Goal: Task Accomplishment & Management: Complete application form

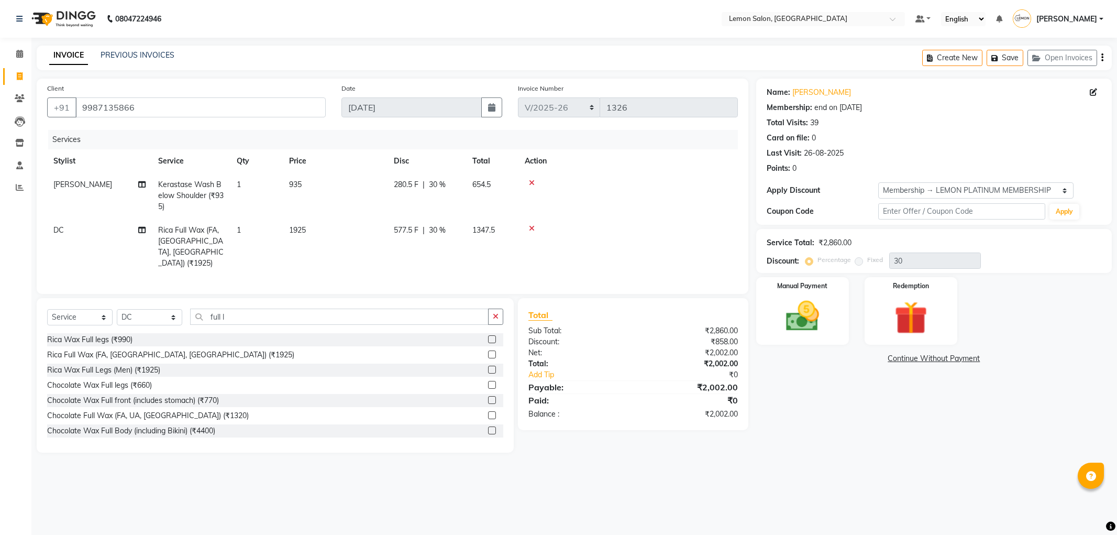
select select "561"
select select "service"
select select "7890"
select select "1: Object"
click at [17, 63] on li "Calendar" at bounding box center [15, 54] width 31 height 23
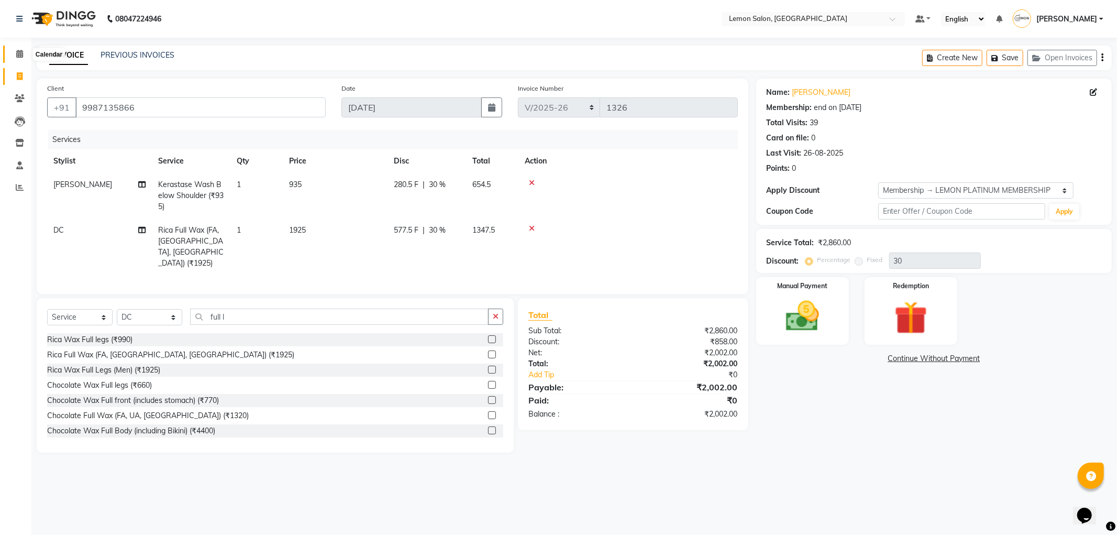
click at [18, 57] on icon at bounding box center [19, 54] width 7 height 8
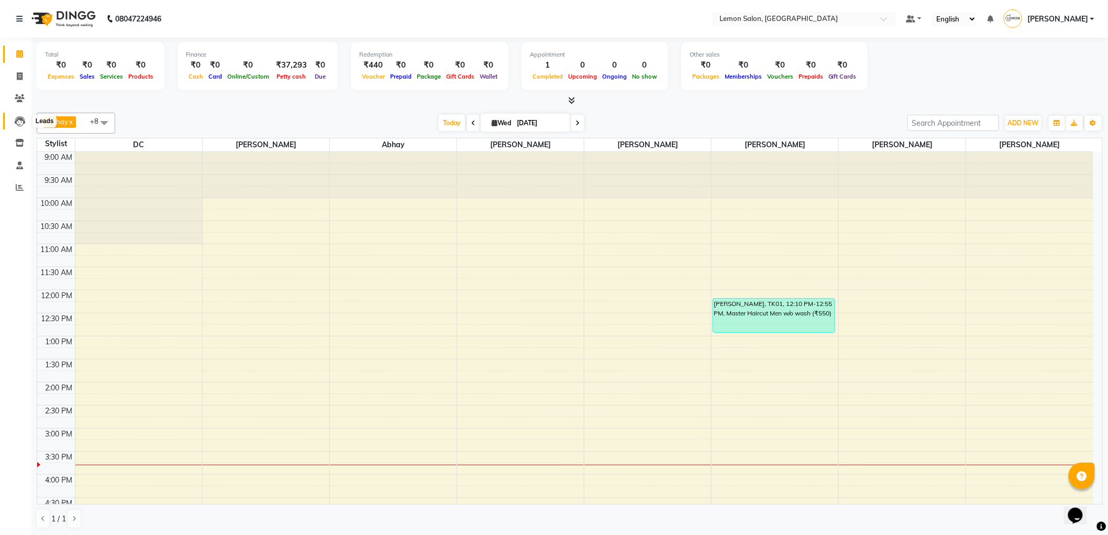
click at [19, 123] on icon at bounding box center [20, 121] width 10 height 10
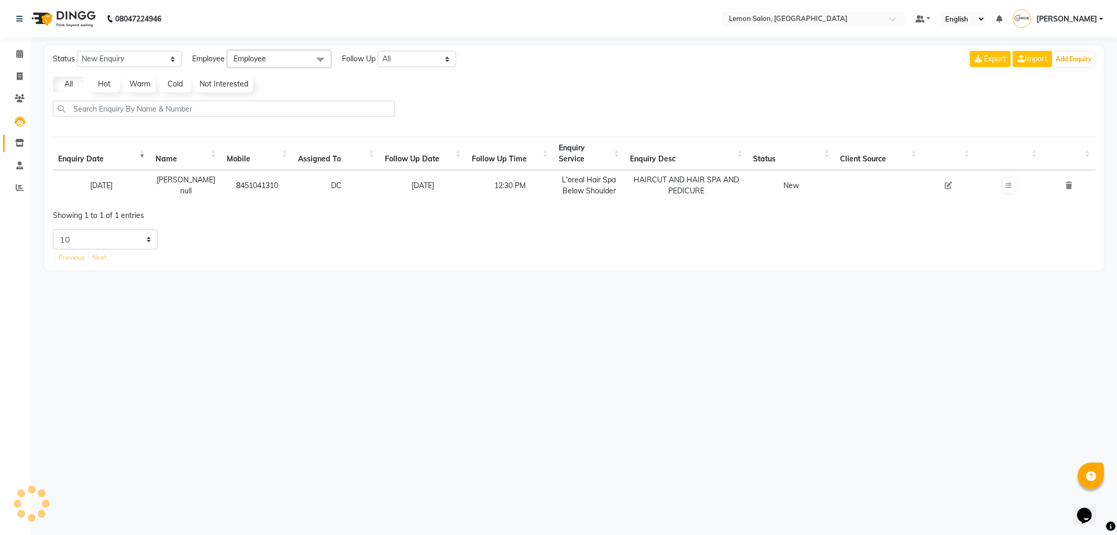
click at [18, 149] on link "Inventory" at bounding box center [15, 143] width 25 height 17
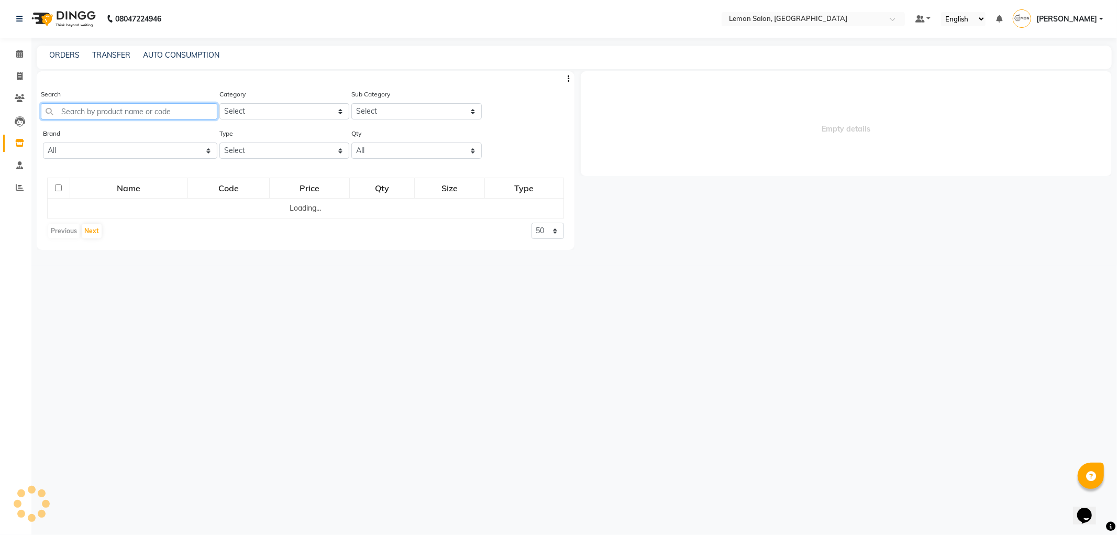
select select
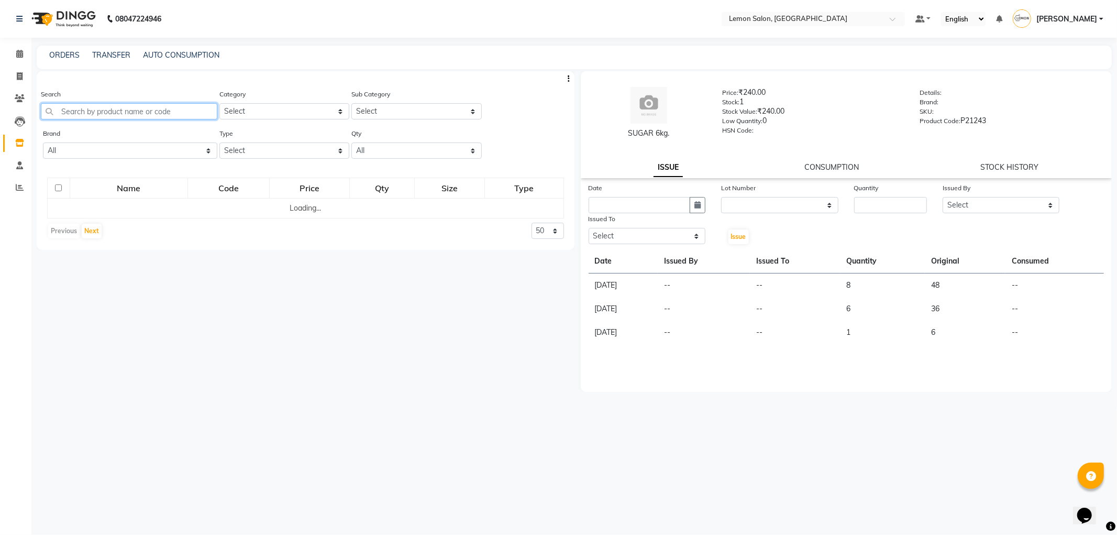
click at [134, 106] on input "text" at bounding box center [129, 111] width 176 height 16
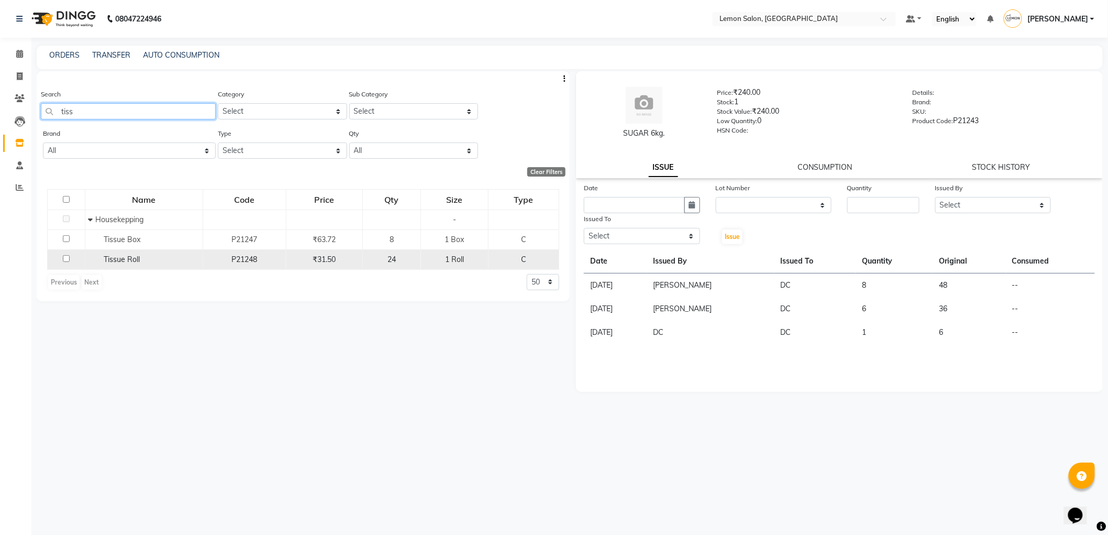
type input "tiss"
click at [141, 262] on div "Tissue Roll" at bounding box center [144, 259] width 112 height 11
select select
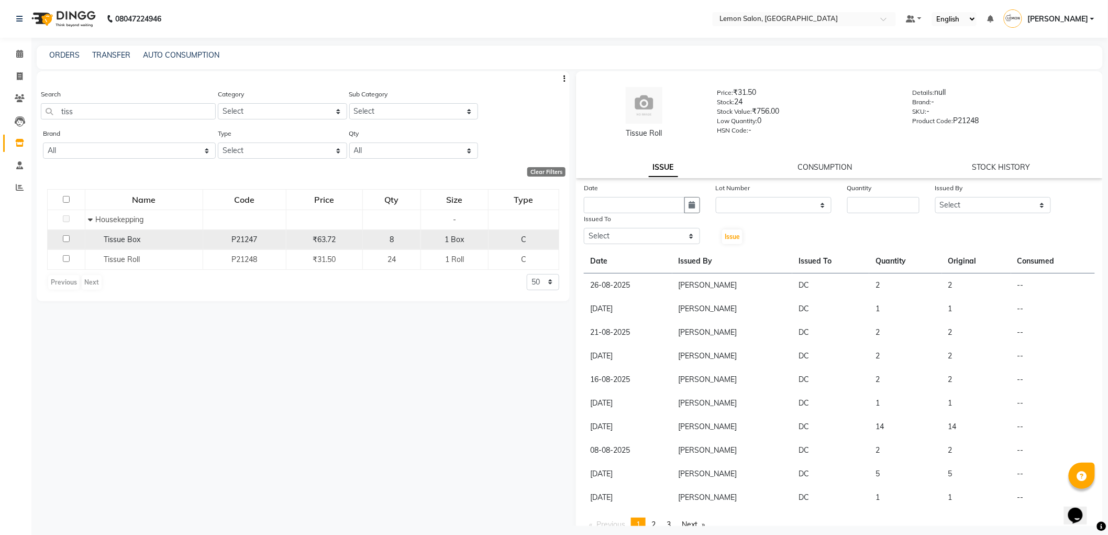
click at [124, 245] on div "Tissue Box" at bounding box center [144, 239] width 112 height 11
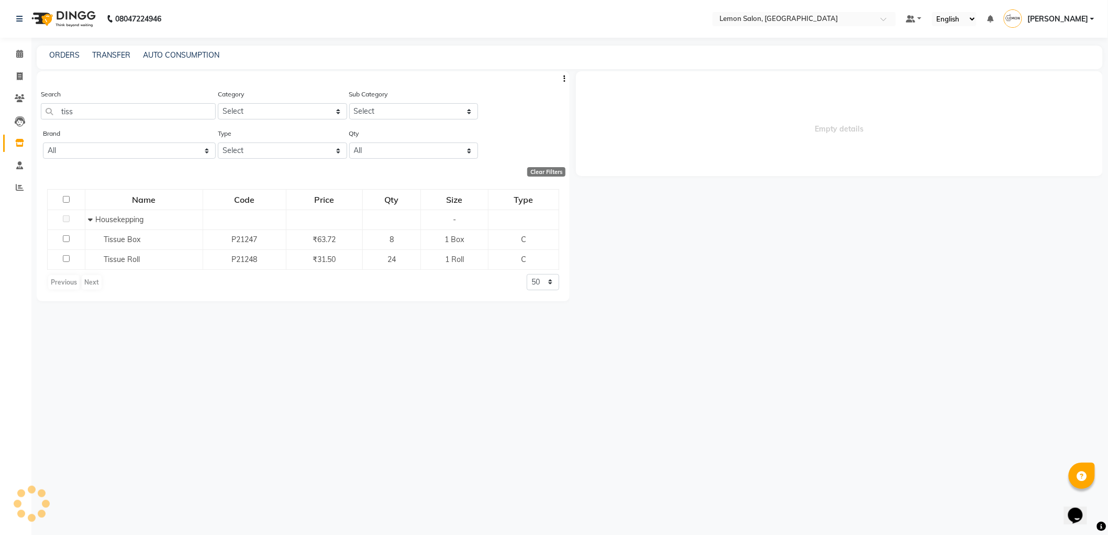
select select
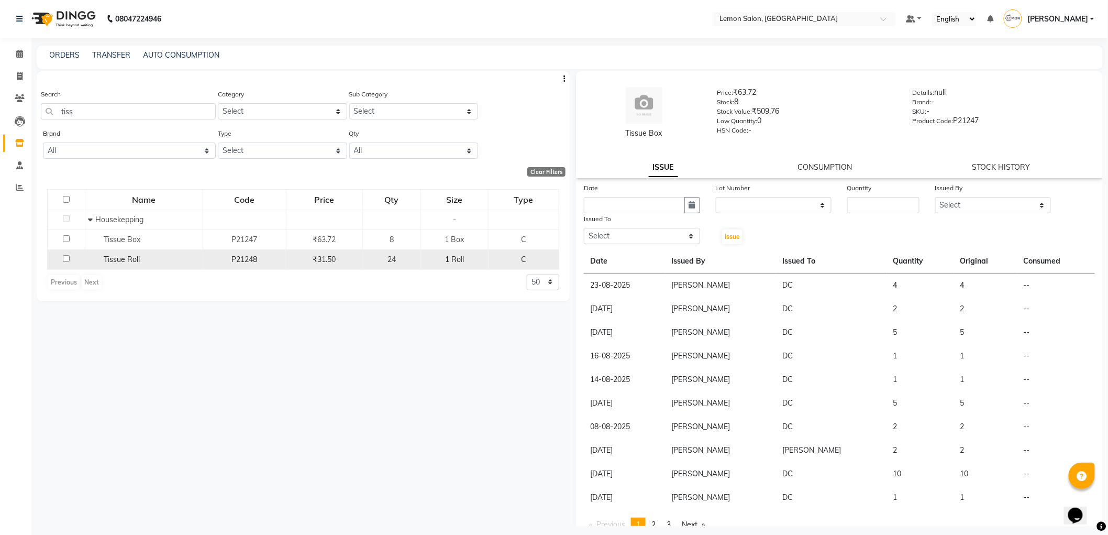
click at [113, 257] on span "Tissue Roll" at bounding box center [122, 259] width 36 height 9
select select
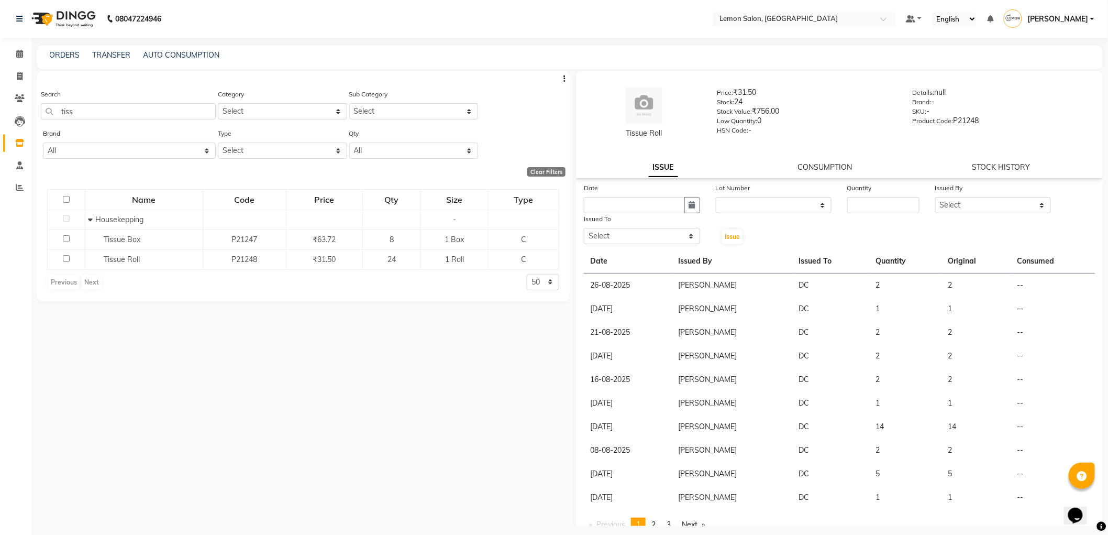
click at [978, 159] on div "Tissue Roll Price: ₹31.50 Stock: 24 Stock Value: ₹756.00 Low Quantity: 0 HSN Co…" at bounding box center [839, 124] width 527 height 107
click at [112, 117] on input "tiss" at bounding box center [128, 111] width 175 height 16
click at [551, 282] on select "50 100 500" at bounding box center [543, 282] width 32 height 16
select select "100"
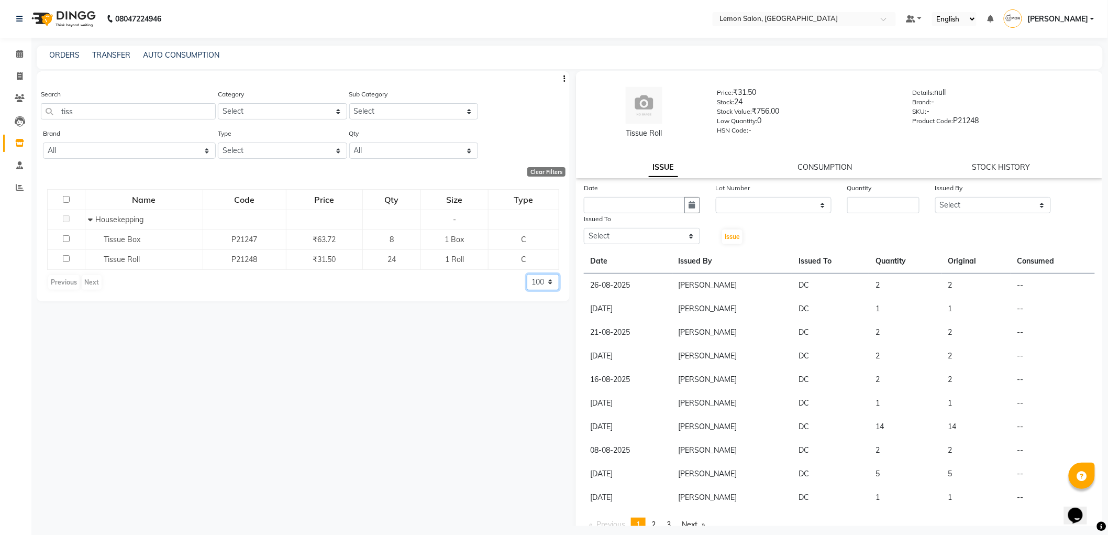
click at [527, 274] on select "50 100 500" at bounding box center [543, 282] width 32 height 16
click at [10, 54] on span at bounding box center [19, 54] width 18 height 12
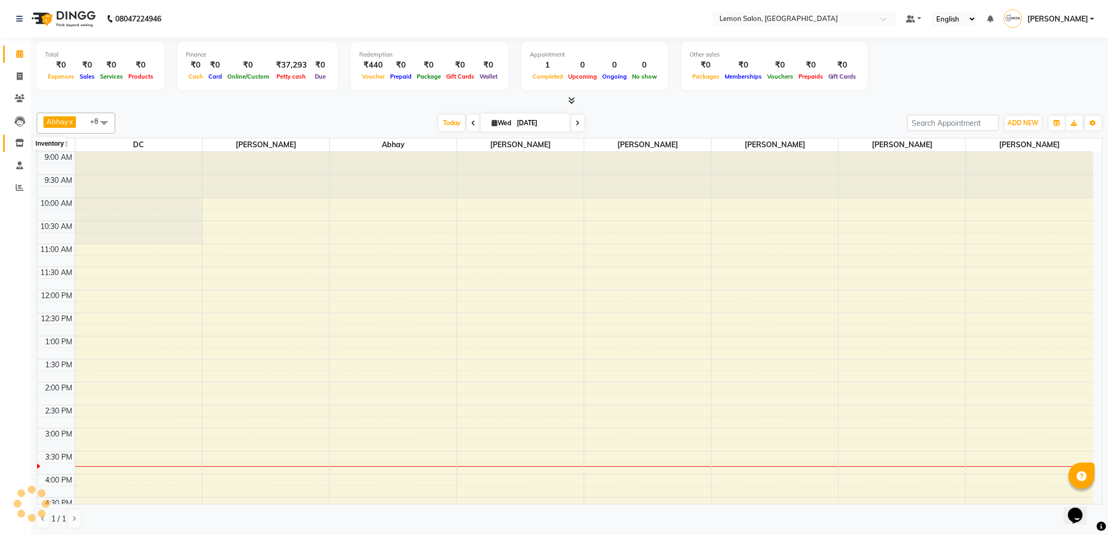
click at [19, 138] on span at bounding box center [19, 143] width 18 height 12
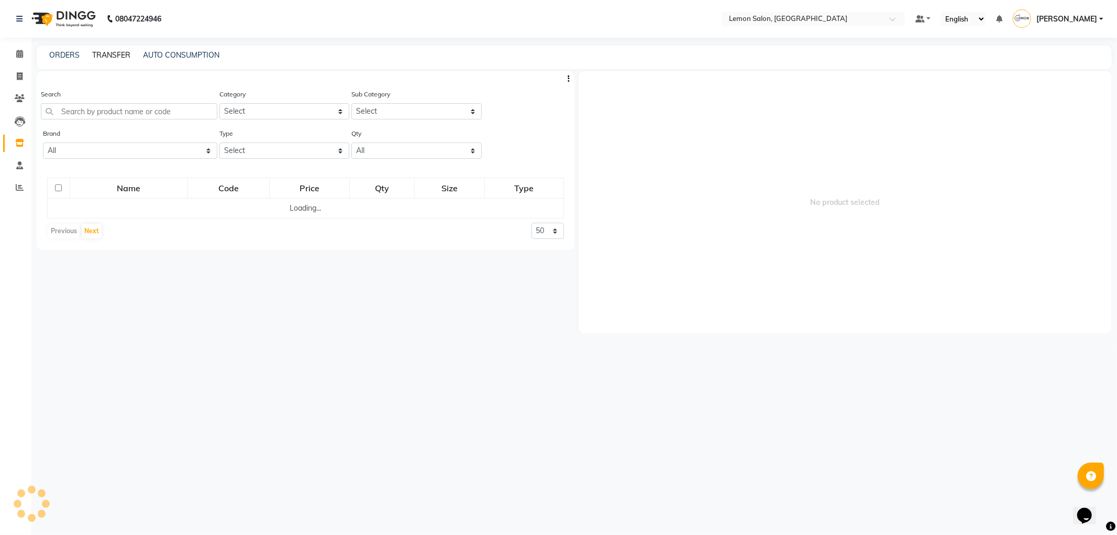
click at [111, 52] on link "TRANSFER" at bounding box center [111, 54] width 38 height 9
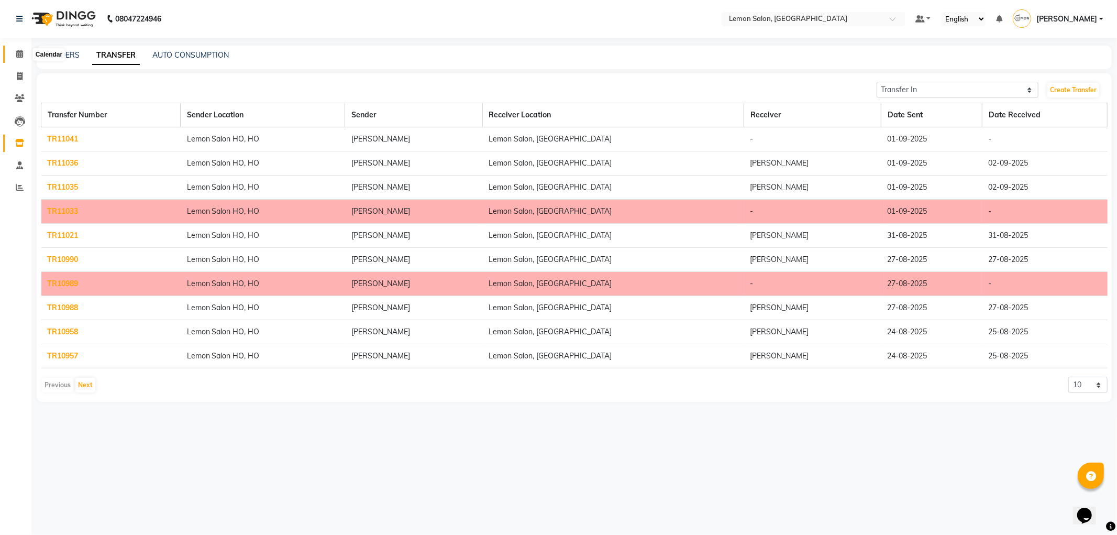
click at [21, 57] on icon at bounding box center [19, 54] width 7 height 8
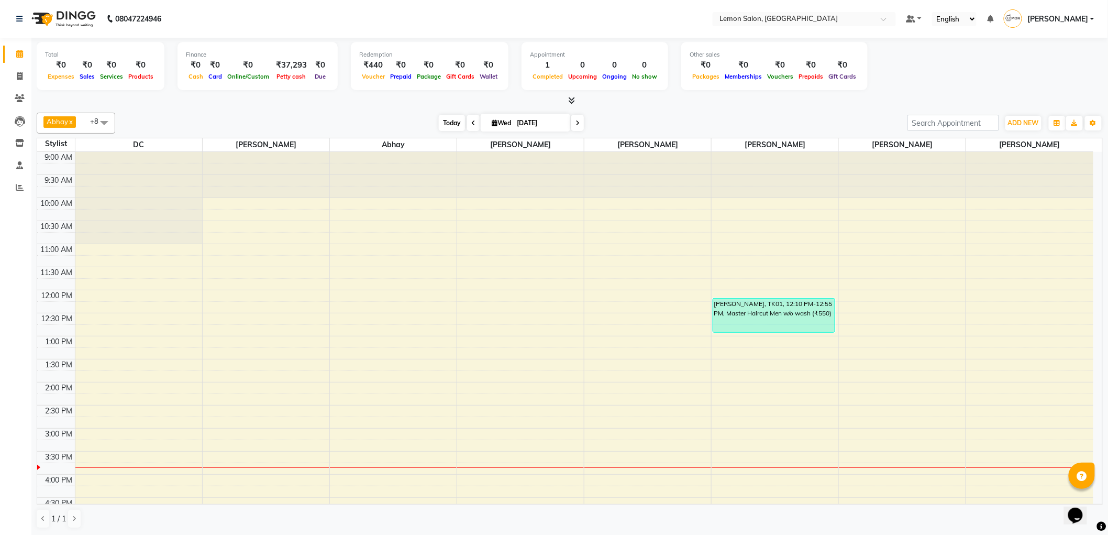
click at [442, 116] on span "Today" at bounding box center [452, 123] width 26 height 16
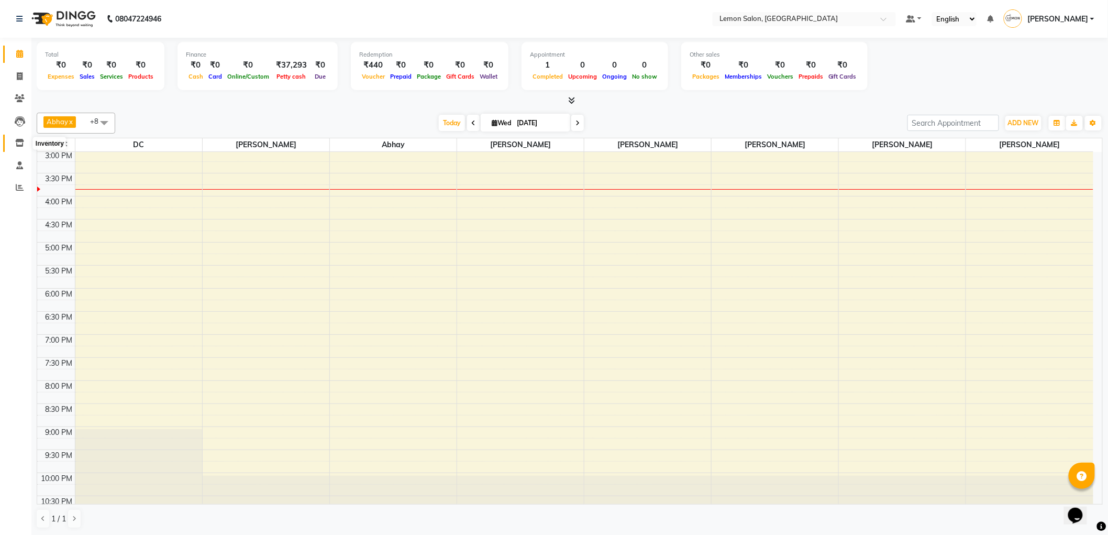
click at [16, 140] on icon at bounding box center [19, 143] width 9 height 8
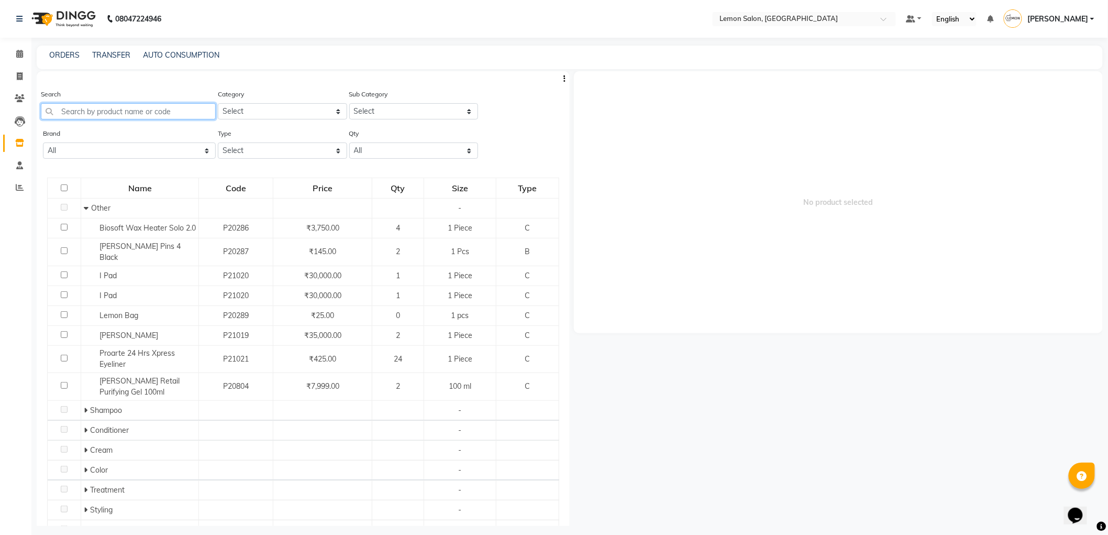
click at [130, 109] on input "text" at bounding box center [128, 111] width 175 height 16
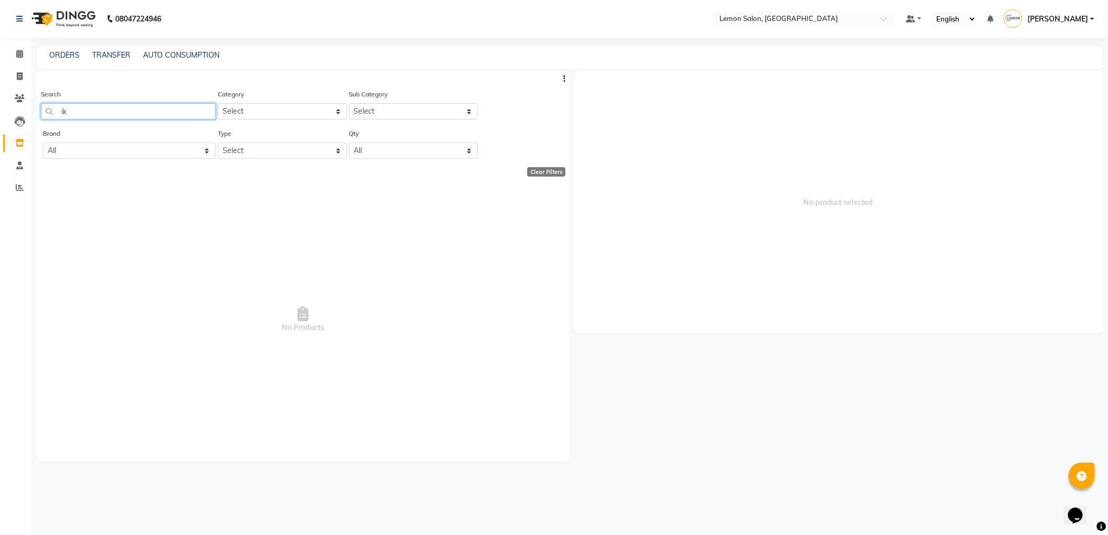
type input "i"
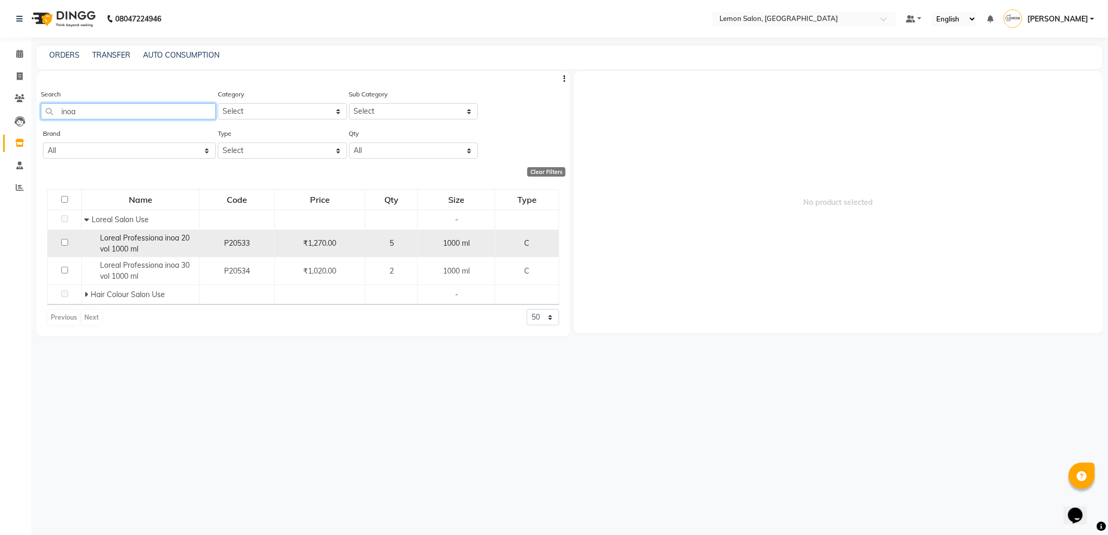
type input "inoa"
click at [147, 244] on div "Loreal Professiona inoa 20 vol 1000 ml" at bounding box center [140, 244] width 112 height 22
select select
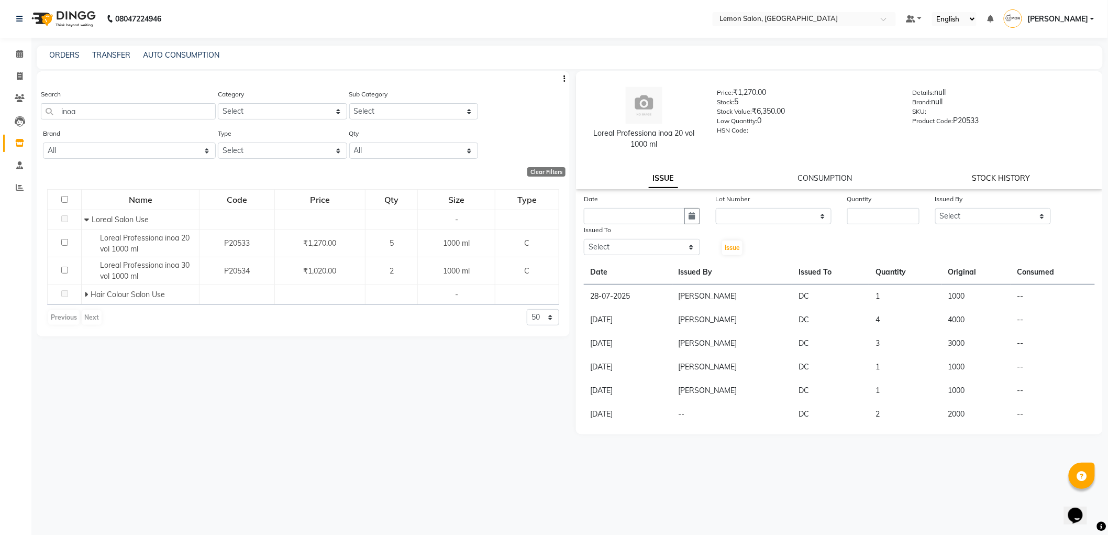
click at [1014, 175] on link "STOCK HISTORY" at bounding box center [1001, 177] width 58 height 9
select select "all"
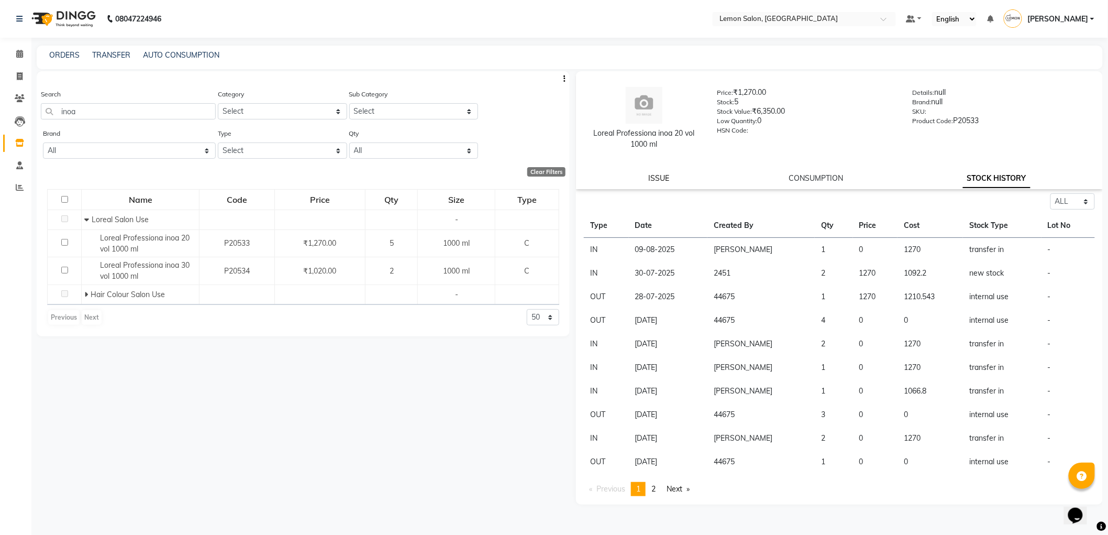
click at [663, 177] on link "ISSUE" at bounding box center [658, 177] width 21 height 9
select select
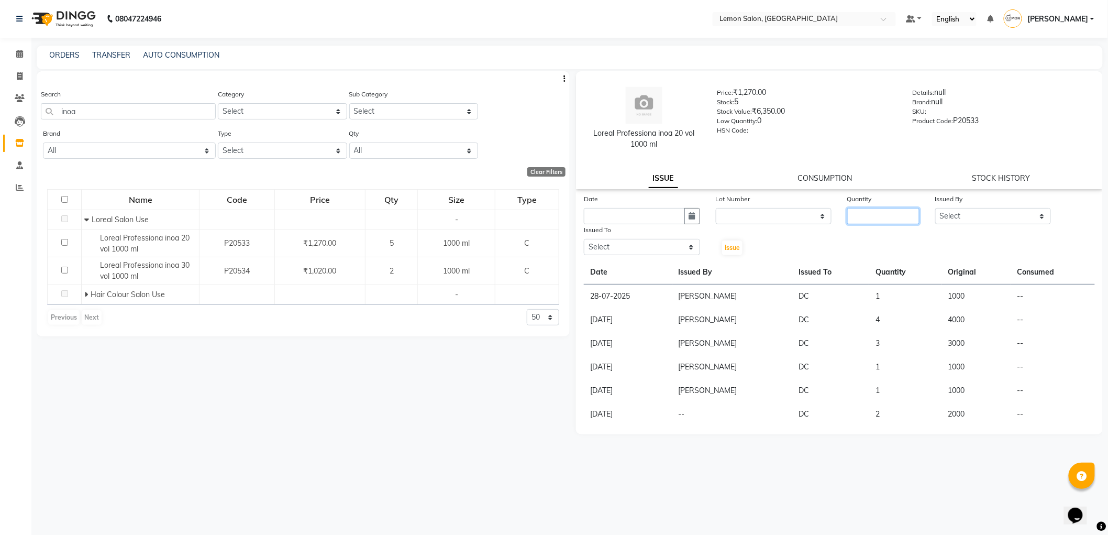
click at [873, 213] on input "number" at bounding box center [883, 216] width 72 height 16
type input "2"
click at [694, 217] on icon "button" at bounding box center [692, 215] width 6 height 7
select select "9"
select select "2025"
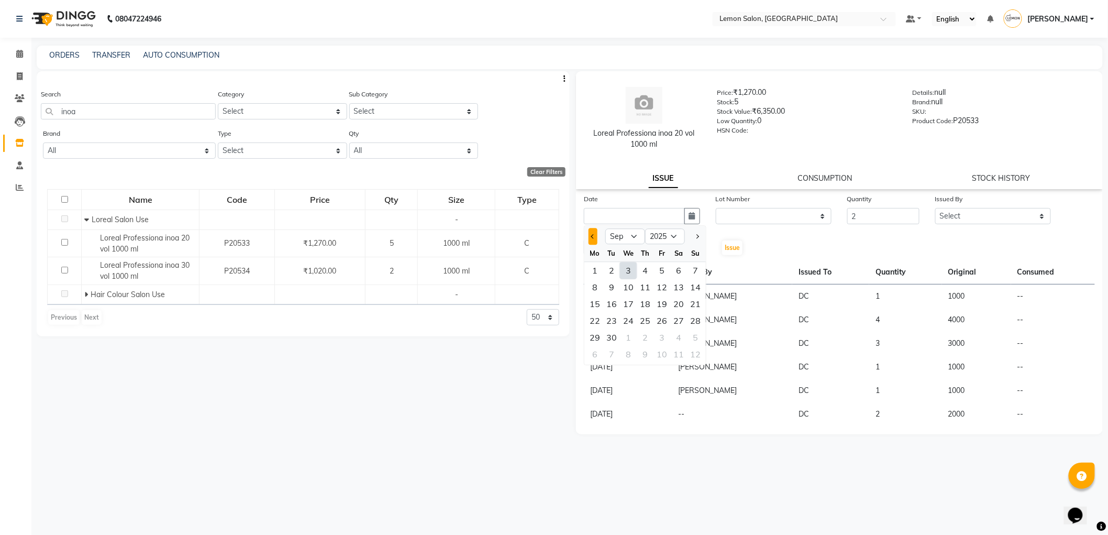
click at [594, 237] on span "Previous month" at bounding box center [593, 236] width 4 height 4
select select "8"
click at [630, 276] on div "30" at bounding box center [628, 270] width 17 height 17
type input "30-07-2025"
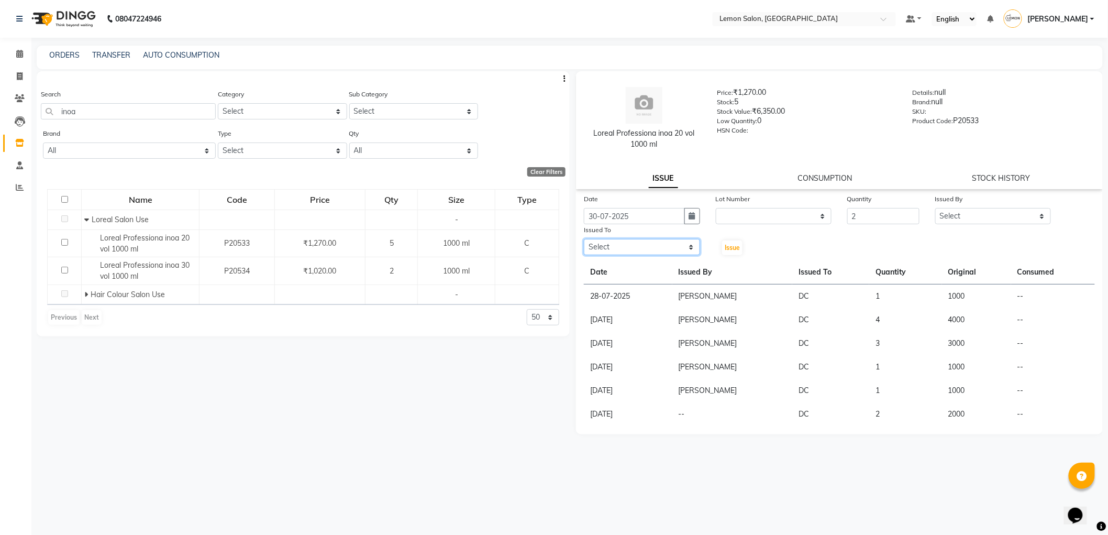
click at [651, 252] on select "Select [PERSON_NAME] [PERSON_NAME] [PERSON_NAME] DC [PERSON_NAME] [PERSON_NAME]…" at bounding box center [642, 247] width 116 height 16
select select "7890"
click at [584, 239] on select "Select [PERSON_NAME] [PERSON_NAME] [PERSON_NAME] DC [PERSON_NAME] [PERSON_NAME]…" at bounding box center [642, 247] width 116 height 16
click at [1029, 218] on select "Select [PERSON_NAME] [PERSON_NAME] [PERSON_NAME] DC [PERSON_NAME] [PERSON_NAME]…" at bounding box center [993, 216] width 116 height 16
select select "44675"
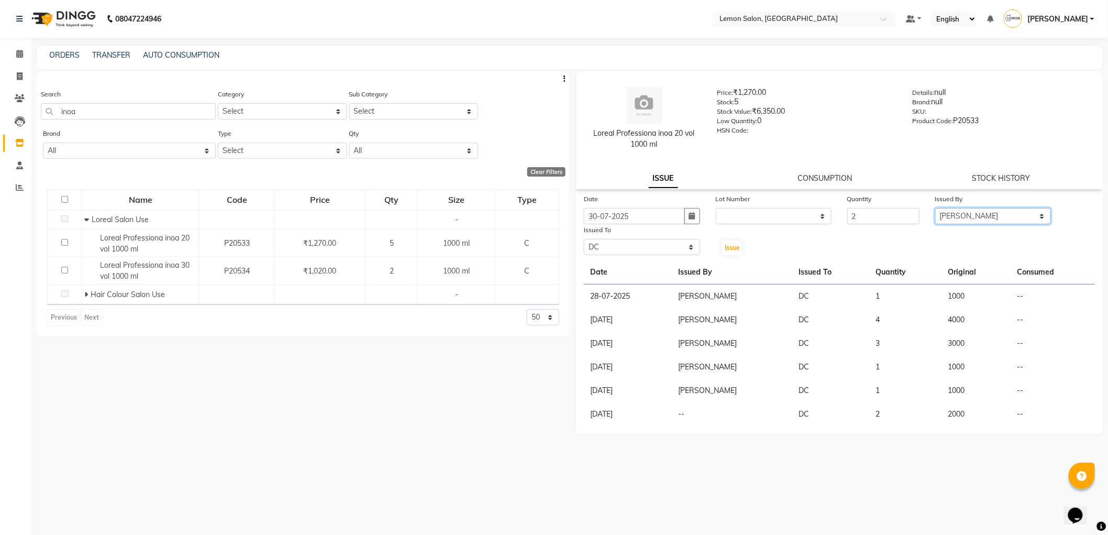
click at [935, 208] on select "Select [PERSON_NAME] [PERSON_NAME] [PERSON_NAME] DC [PERSON_NAME] [PERSON_NAME]…" at bounding box center [993, 216] width 116 height 16
click at [729, 252] on button "Issue" at bounding box center [732, 247] width 20 height 15
select select
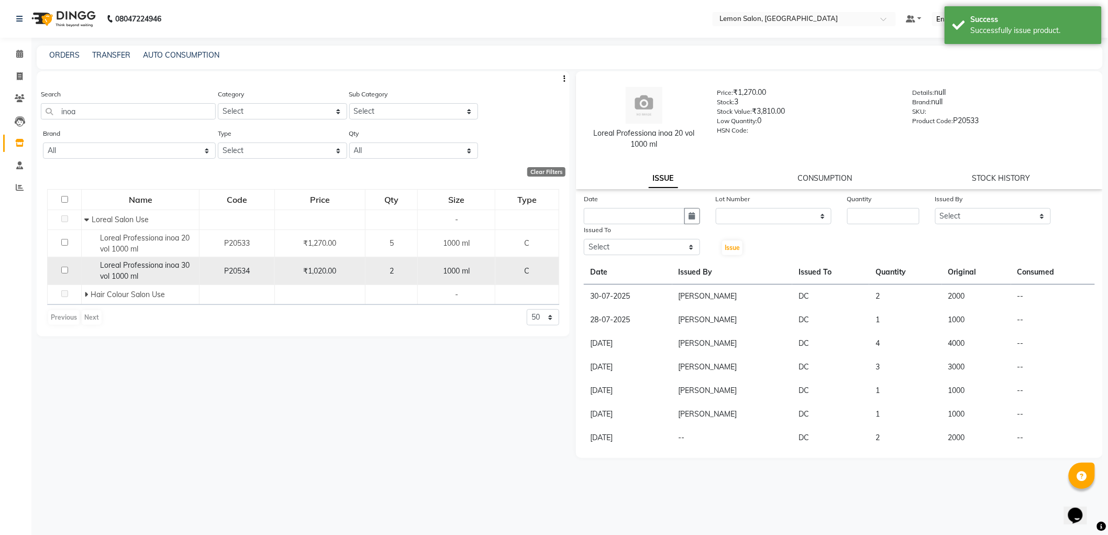
click at [108, 269] on span "Loreal Professiona inoa 30 vol 1000 ml" at bounding box center [145, 270] width 90 height 20
select select
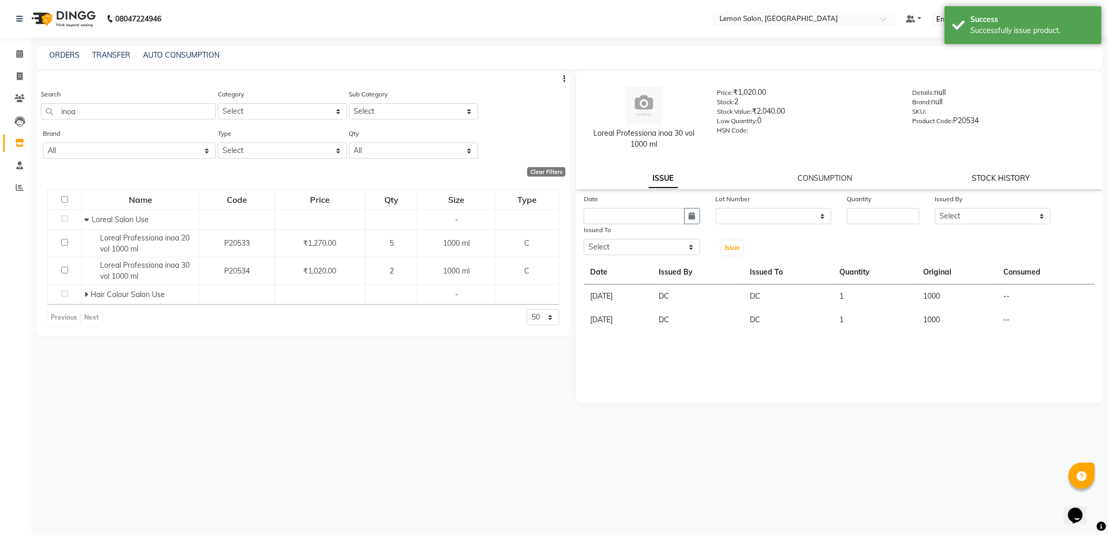
click at [1001, 177] on link "STOCK HISTORY" at bounding box center [1001, 177] width 58 height 9
select select "all"
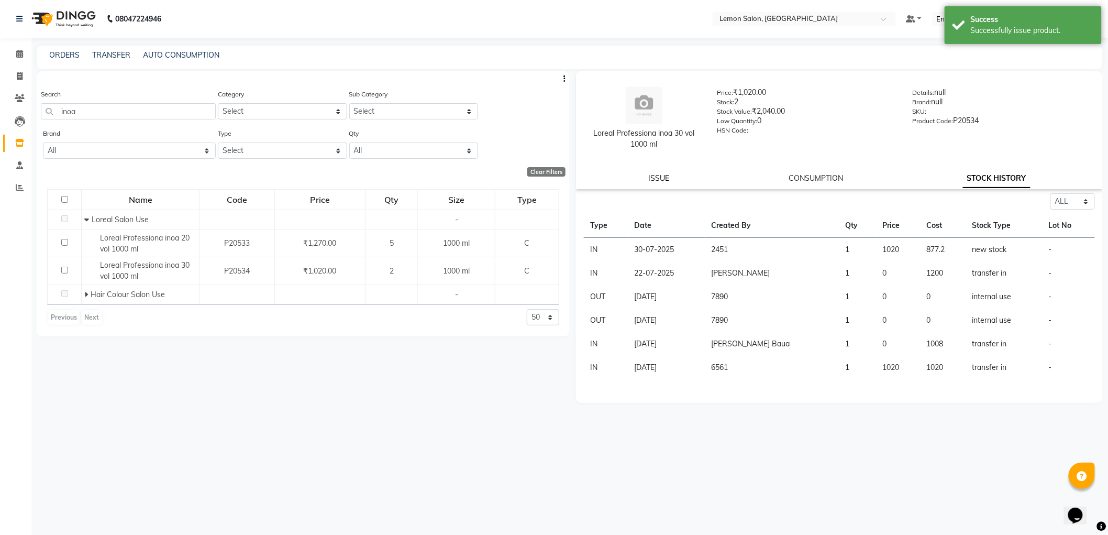
click at [667, 177] on link "ISSUE" at bounding box center [658, 177] width 21 height 9
select select
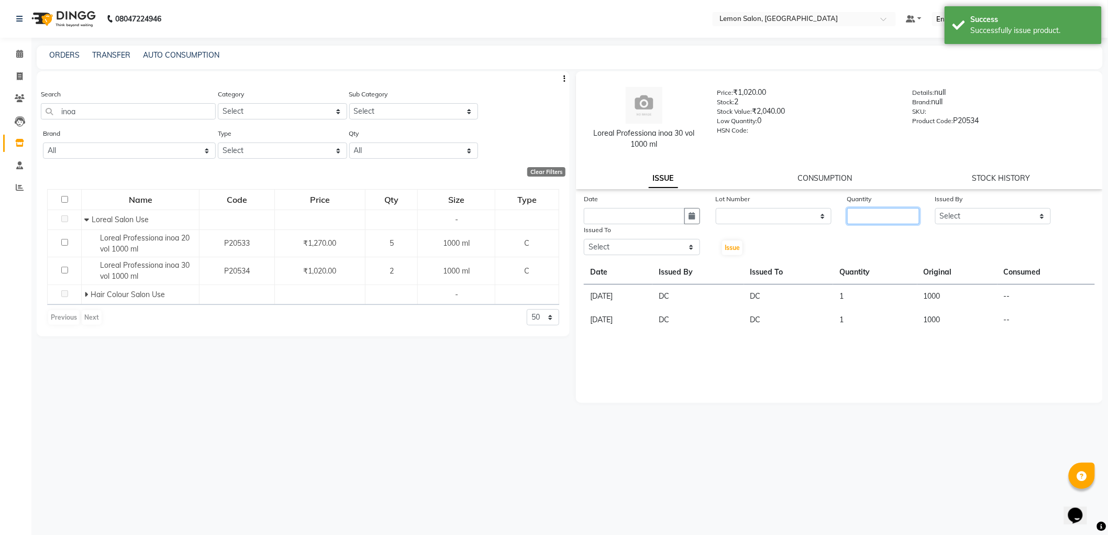
click at [868, 222] on input "number" at bounding box center [883, 216] width 72 height 16
type input "1"
click at [975, 216] on select "Select [PERSON_NAME] [PERSON_NAME] [PERSON_NAME] DC [PERSON_NAME] [PERSON_NAME]…" at bounding box center [993, 216] width 116 height 16
select select "44675"
click at [935, 208] on select "Select [PERSON_NAME] [PERSON_NAME] [PERSON_NAME] DC [PERSON_NAME] [PERSON_NAME]…" at bounding box center [993, 216] width 116 height 16
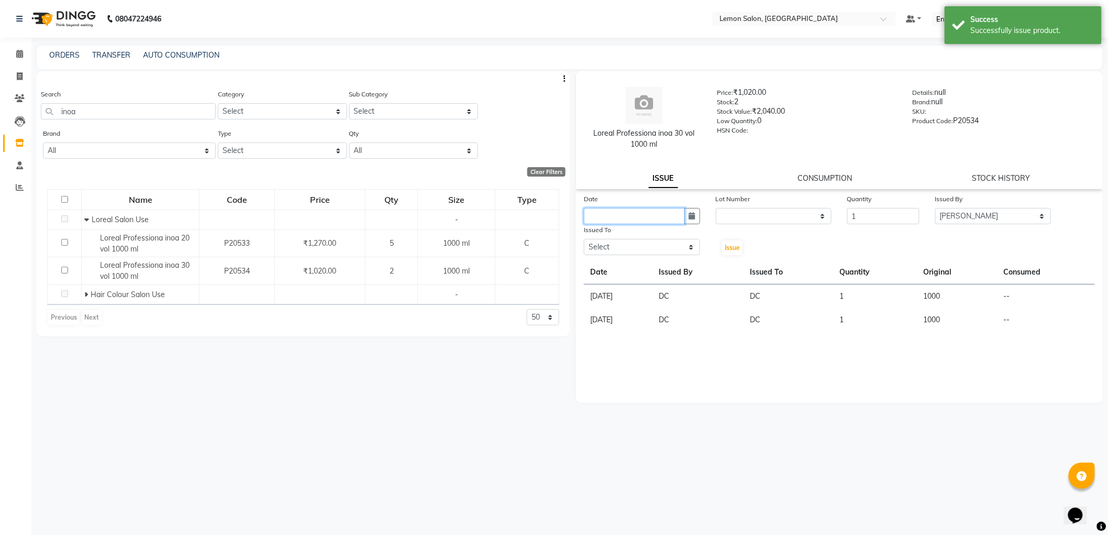
click at [673, 216] on input "text" at bounding box center [634, 216] width 101 height 16
select select "9"
select select "2025"
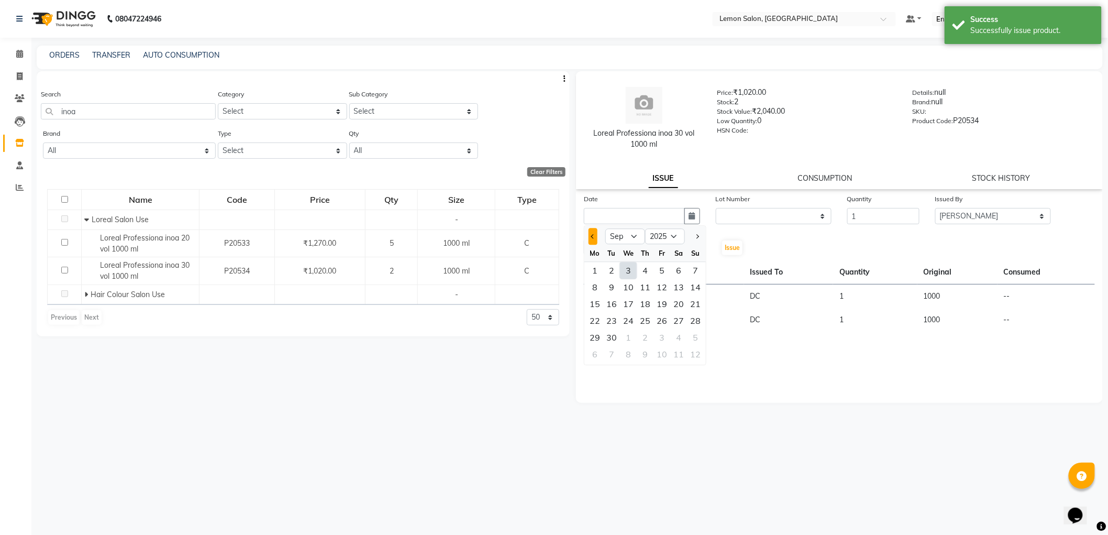
click at [594, 230] on button "Previous month" at bounding box center [593, 236] width 9 height 17
select select "8"
click at [631, 271] on div "30" at bounding box center [628, 270] width 17 height 17
type input "30-07-2025"
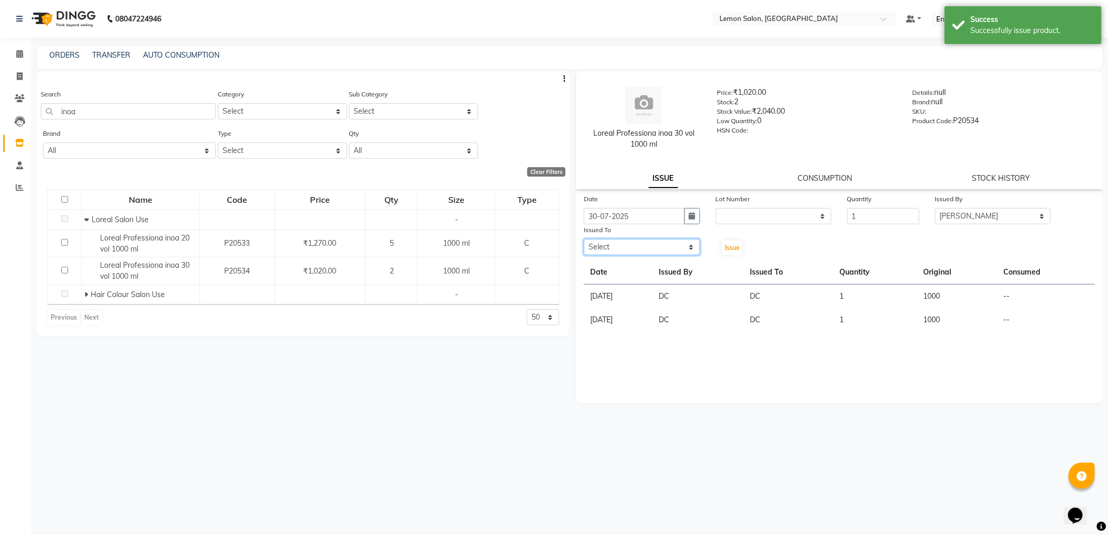
click at [657, 249] on select "Select [PERSON_NAME] [PERSON_NAME] [PERSON_NAME] DC [PERSON_NAME] [PERSON_NAME]…" at bounding box center [642, 247] width 116 height 16
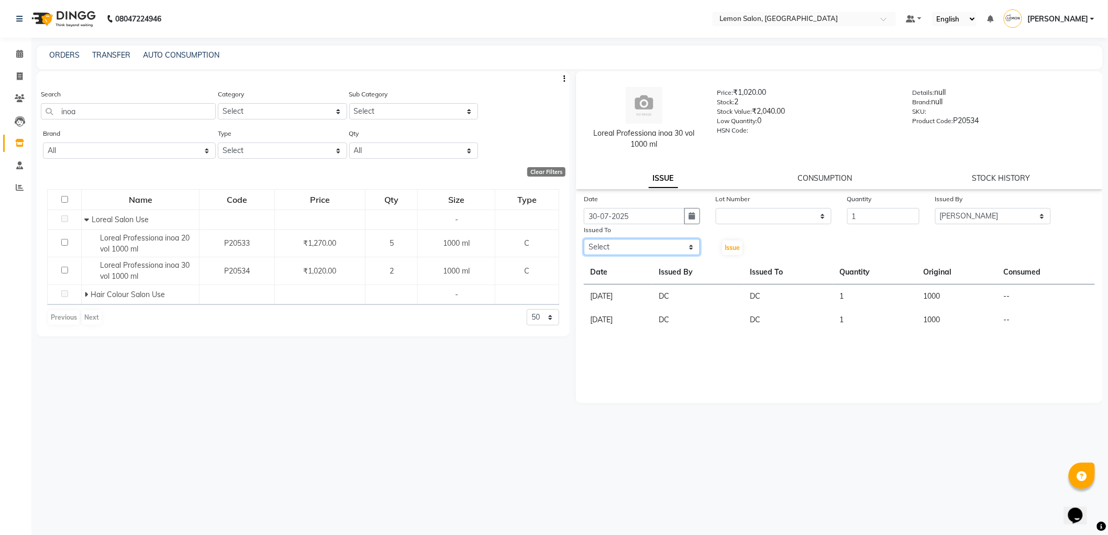
select select "7890"
click at [584, 239] on select "Select [PERSON_NAME] [PERSON_NAME] [PERSON_NAME] DC [PERSON_NAME] [PERSON_NAME]…" at bounding box center [642, 247] width 116 height 16
click at [731, 248] on span "Issue" at bounding box center [732, 248] width 15 height 8
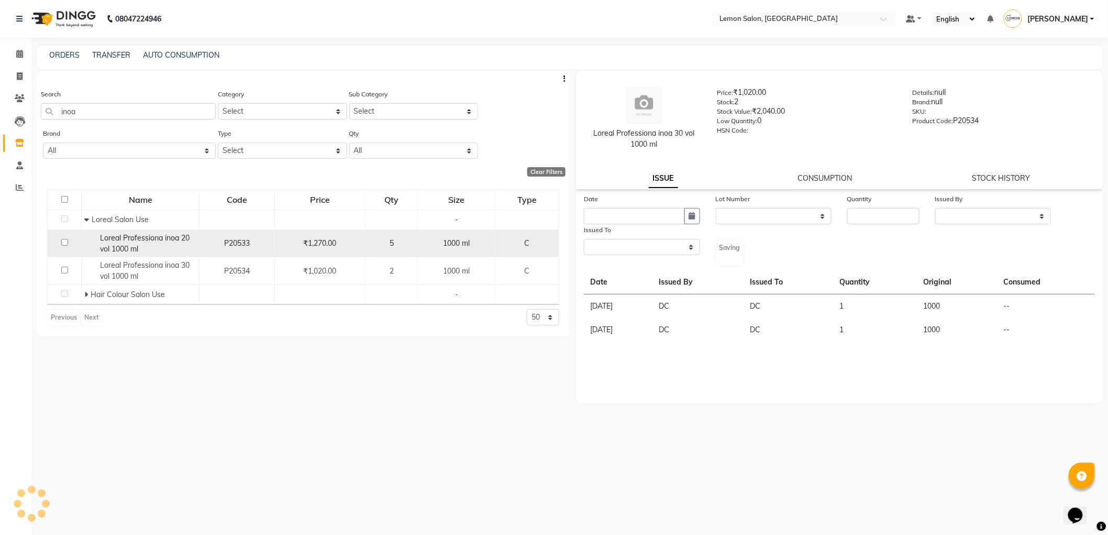
select select
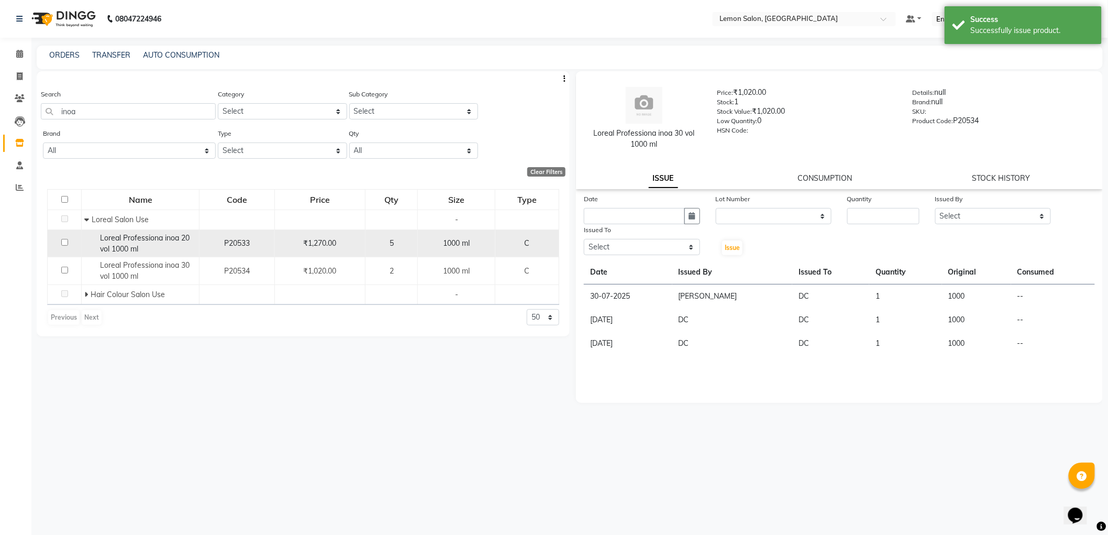
click at [222, 250] on td "P20533" at bounding box center [237, 243] width 75 height 28
click at [172, 239] on span "Loreal Professiona inoa 20 vol 1000 ml" at bounding box center [145, 243] width 90 height 20
select select
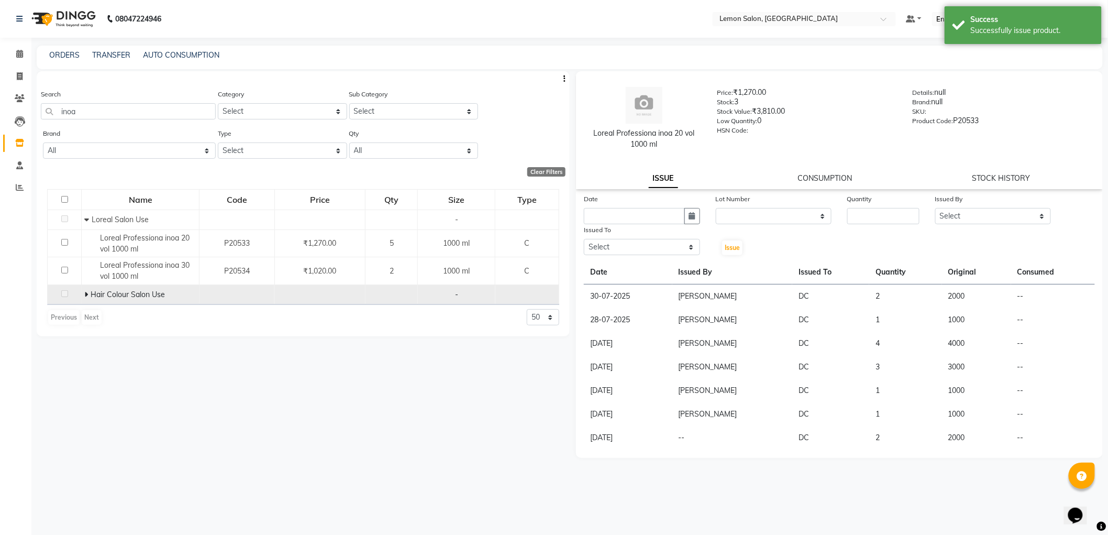
click at [90, 291] on span at bounding box center [87, 294] width 6 height 9
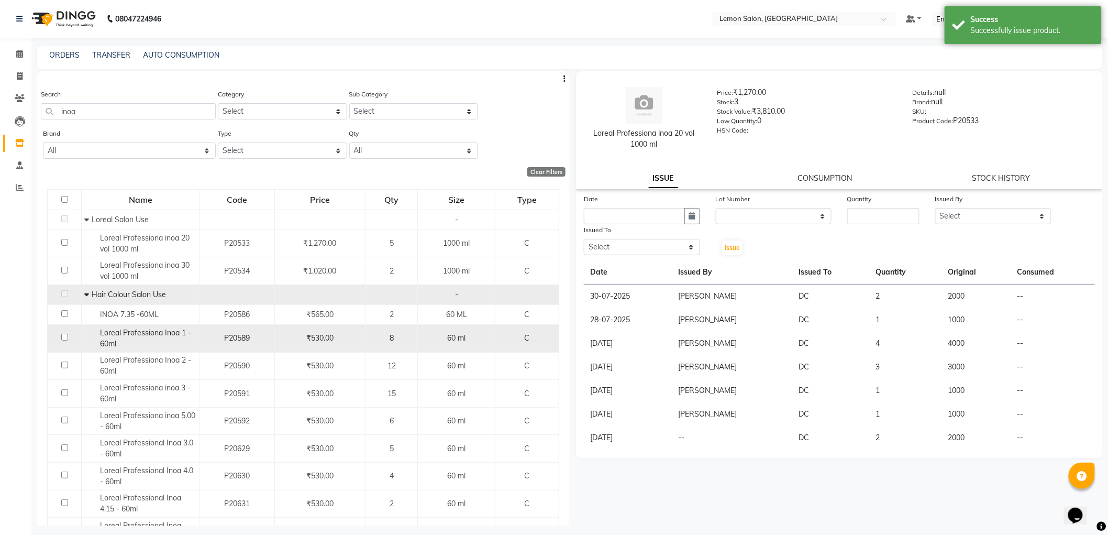
click at [185, 337] on span "Loreal Professiona Inoa 1 - 60ml" at bounding box center [145, 338] width 91 height 20
select select
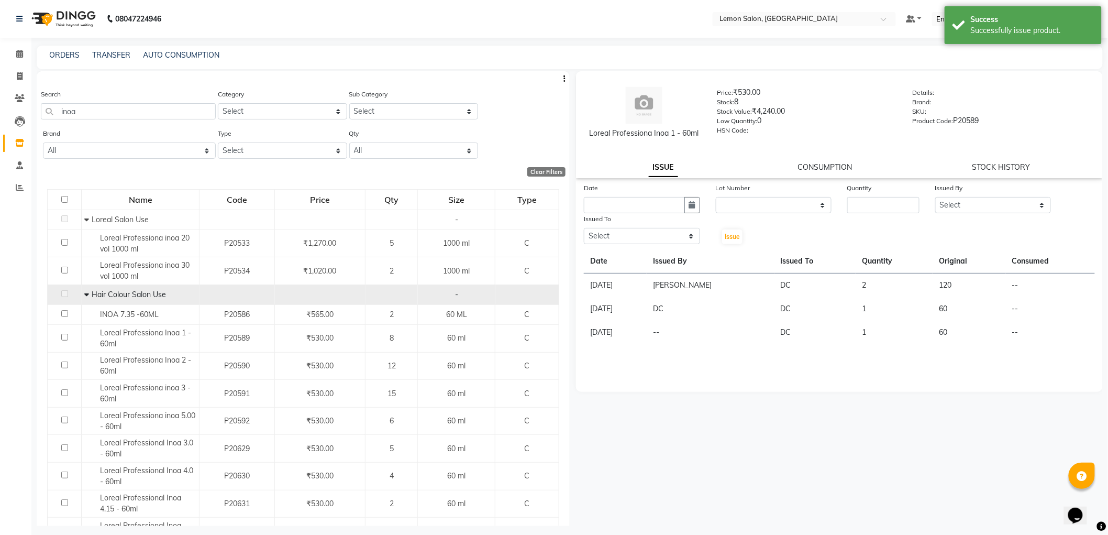
click at [1011, 172] on div "STOCK HISTORY" at bounding box center [1001, 167] width 58 height 11
click at [1005, 168] on link "STOCK HISTORY" at bounding box center [1001, 166] width 58 height 9
select select "all"
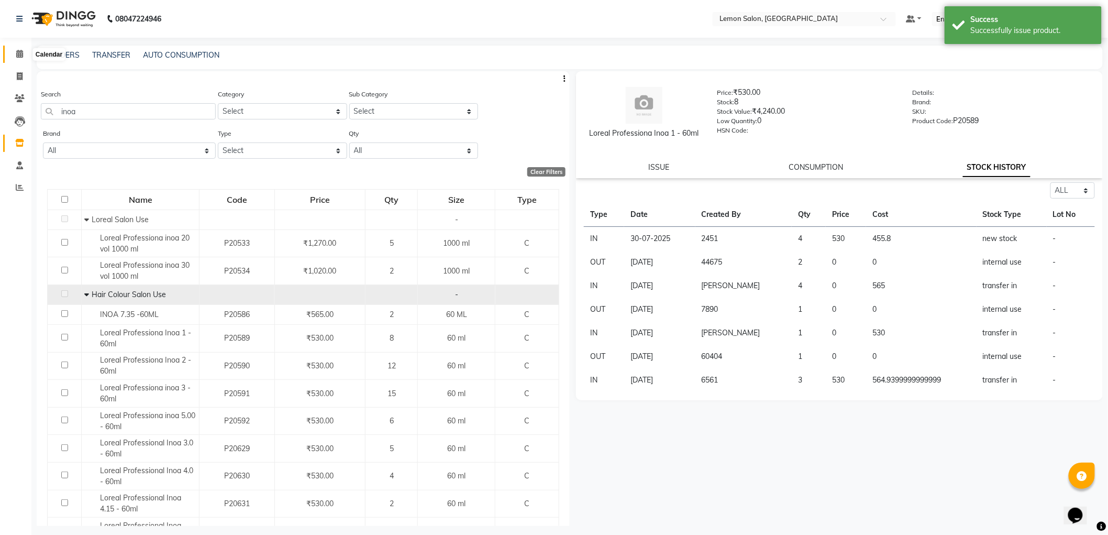
click at [24, 51] on span at bounding box center [19, 54] width 18 height 12
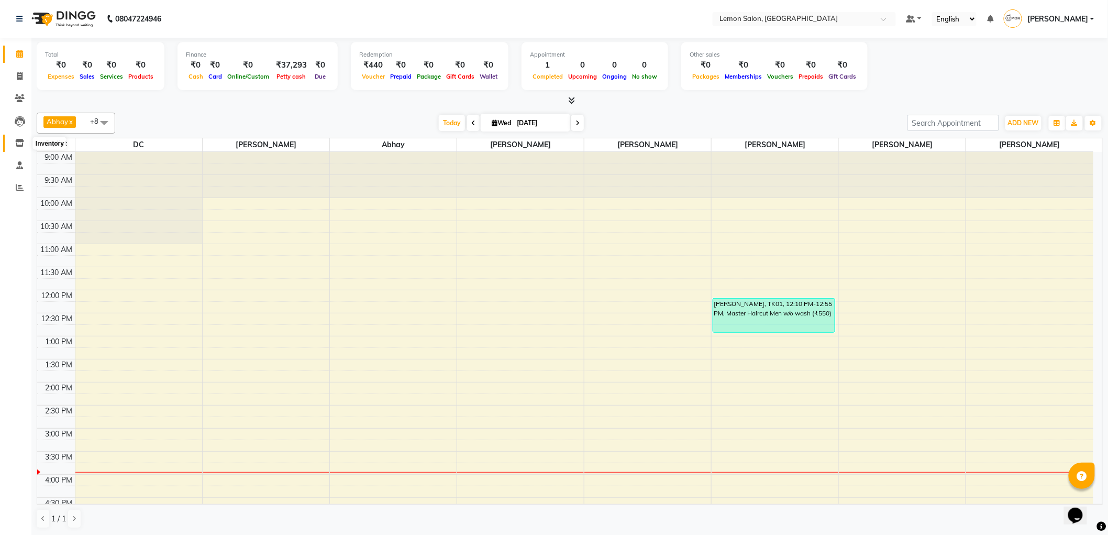
click at [21, 140] on icon at bounding box center [19, 143] width 9 height 8
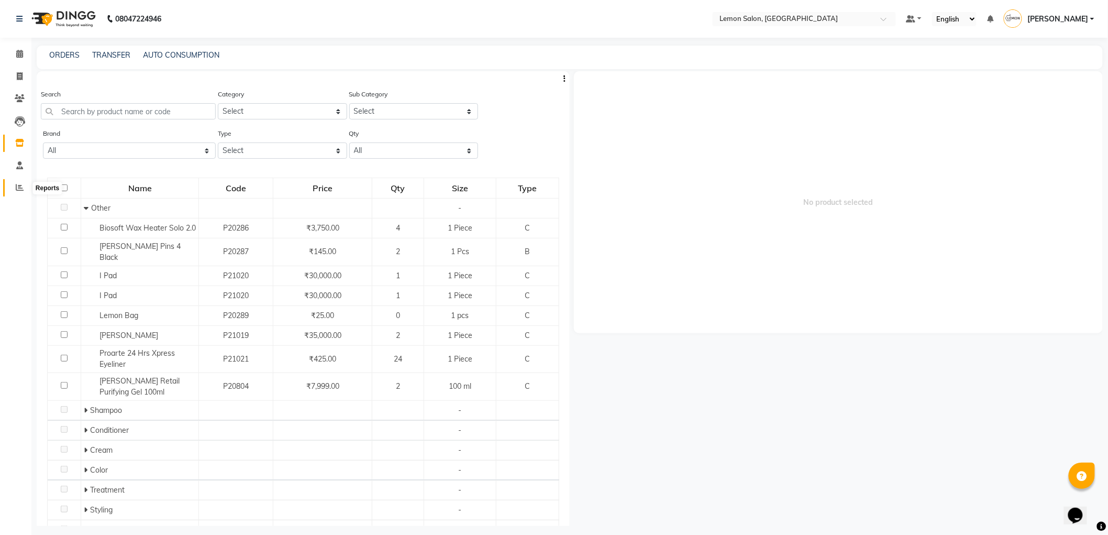
click at [23, 184] on icon at bounding box center [20, 187] width 8 height 8
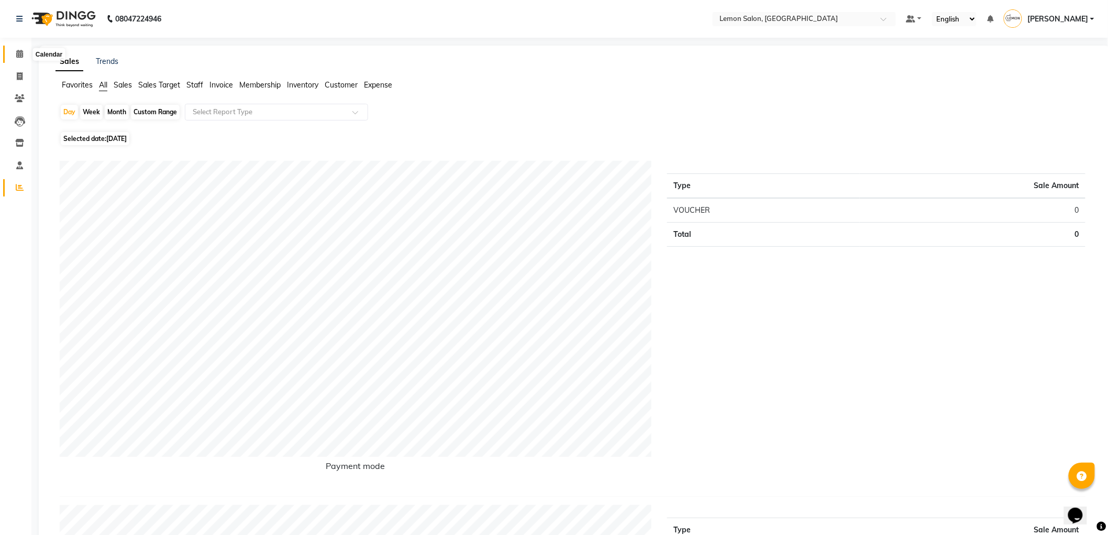
click at [14, 48] on span at bounding box center [19, 54] width 18 height 12
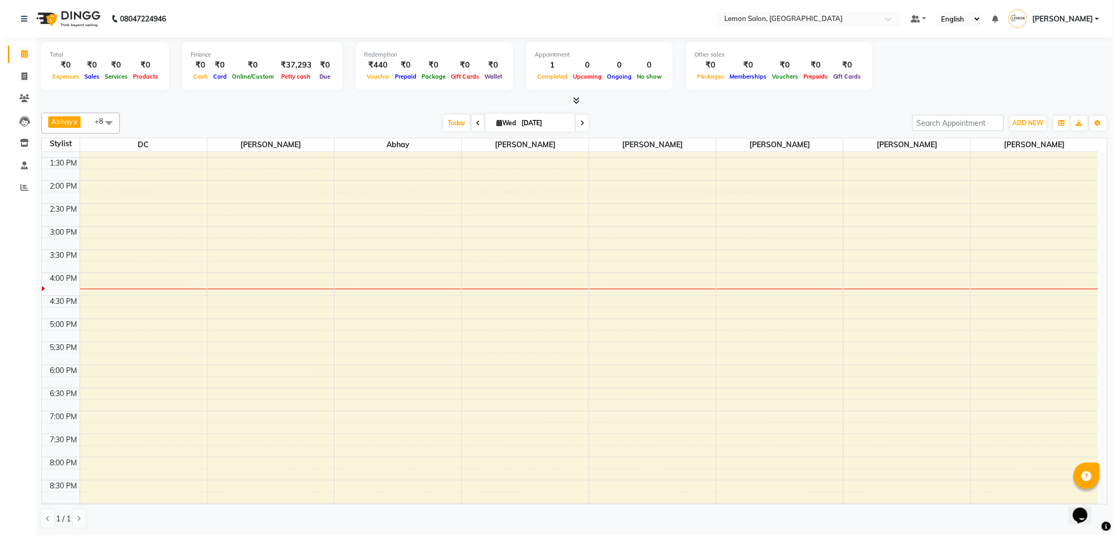
scroll to position [295, 0]
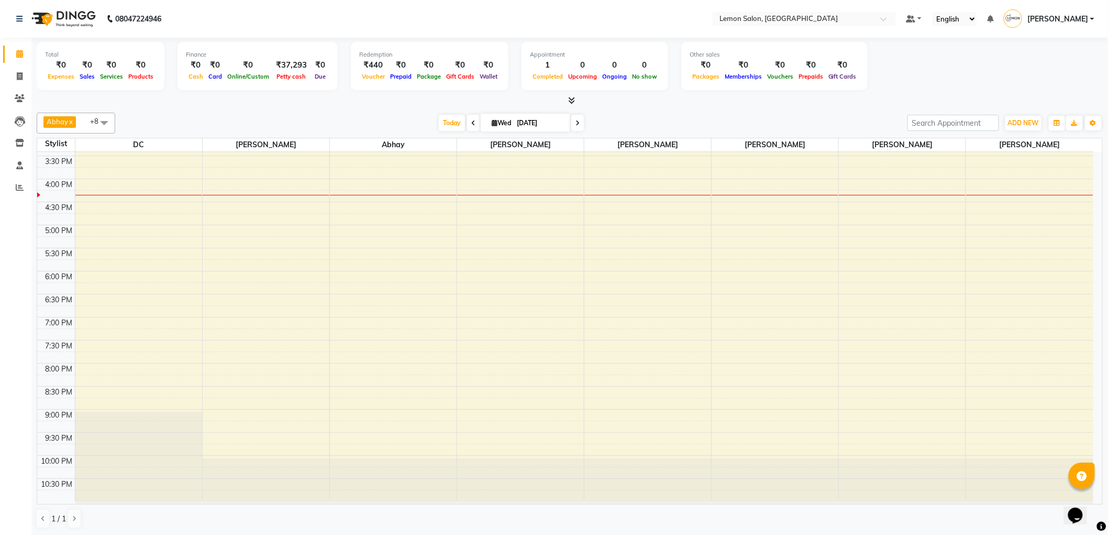
click at [2, 72] on li "Invoice" at bounding box center [15, 76] width 31 height 23
drag, startPoint x: 17, startPoint y: 73, endPoint x: 21, endPoint y: 97, distance: 24.5
click at [17, 73] on icon at bounding box center [20, 76] width 6 height 8
select select "service"
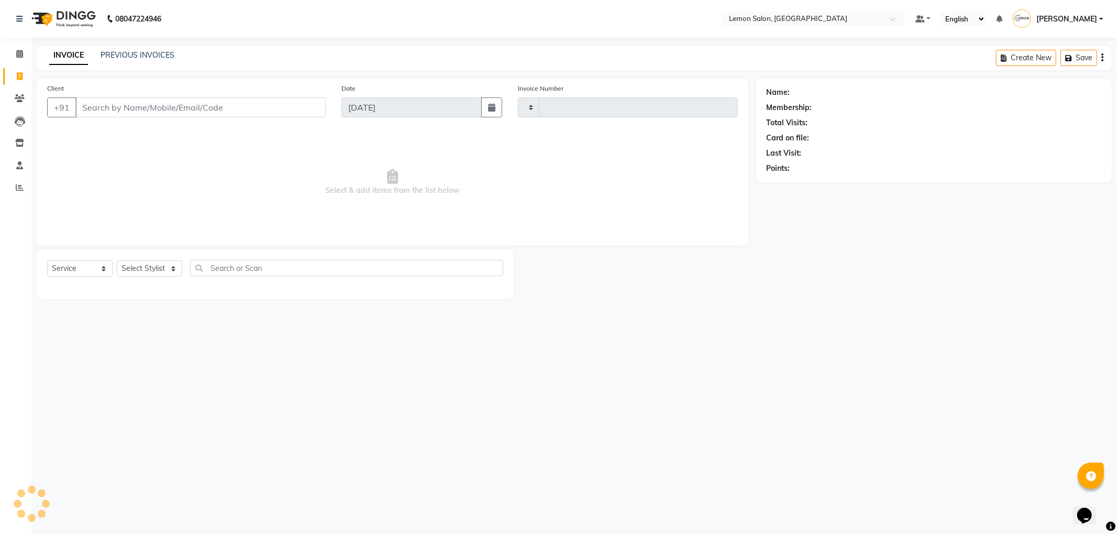
type input "1326"
select select "561"
click at [168, 268] on select "Select Stylist" at bounding box center [149, 268] width 65 height 16
select select "89656"
click at [117, 261] on select "Select Stylist [PERSON_NAME] [PERSON_NAME] [PERSON_NAME] DC [PERSON_NAME] [PERS…" at bounding box center [149, 268] width 65 height 16
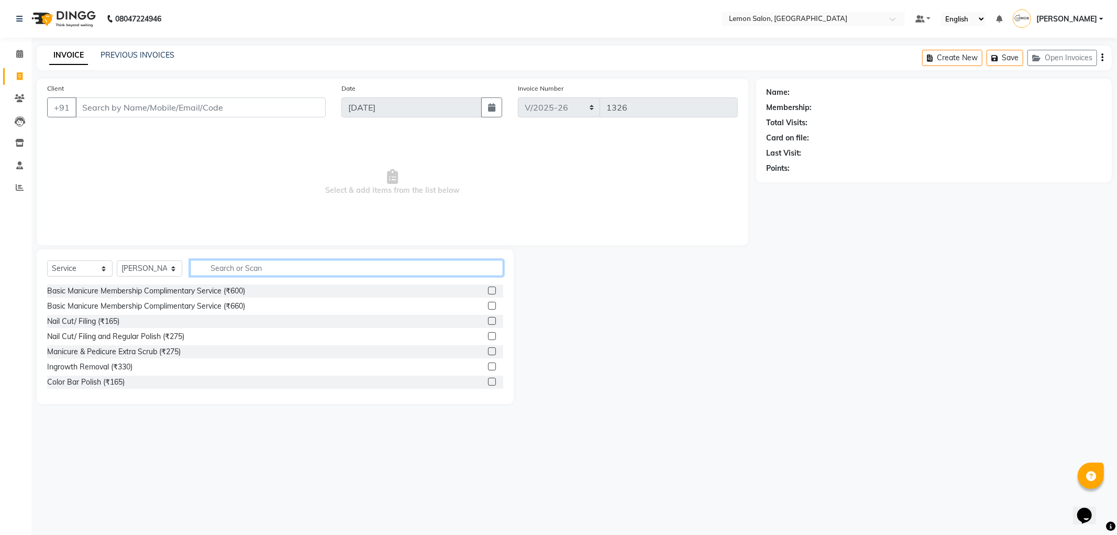
click at [241, 271] on input "text" at bounding box center [346, 268] width 313 height 16
type input "b"
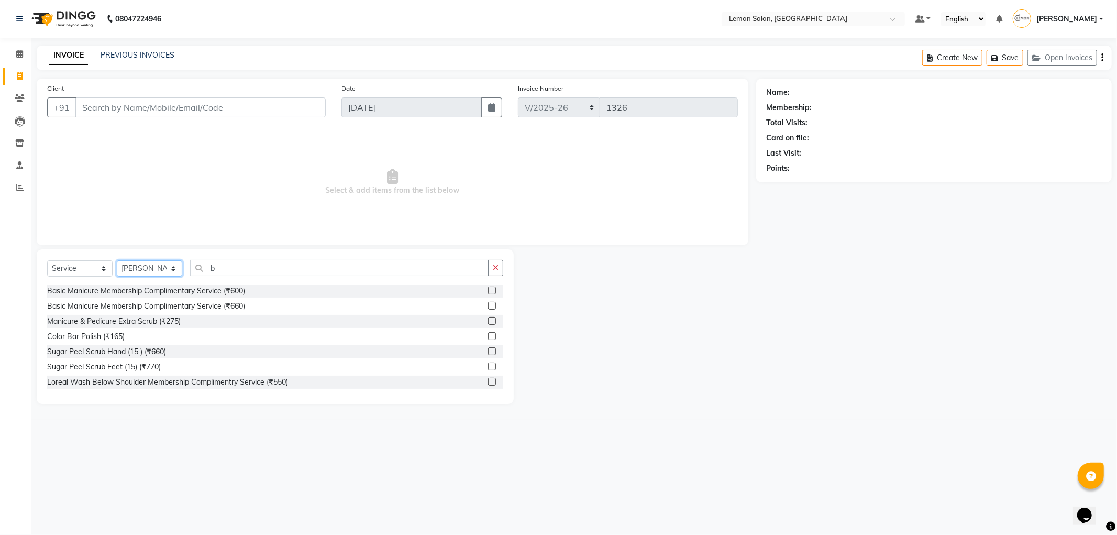
click at [153, 269] on select "Select Stylist [PERSON_NAME] [PERSON_NAME] [PERSON_NAME] DC [PERSON_NAME] [PERS…" at bounding box center [149, 268] width 65 height 16
select select "60402"
click at [117, 261] on select "Select Stylist [PERSON_NAME] [PERSON_NAME] [PERSON_NAME] DC [PERSON_NAME] [PERS…" at bounding box center [149, 268] width 65 height 16
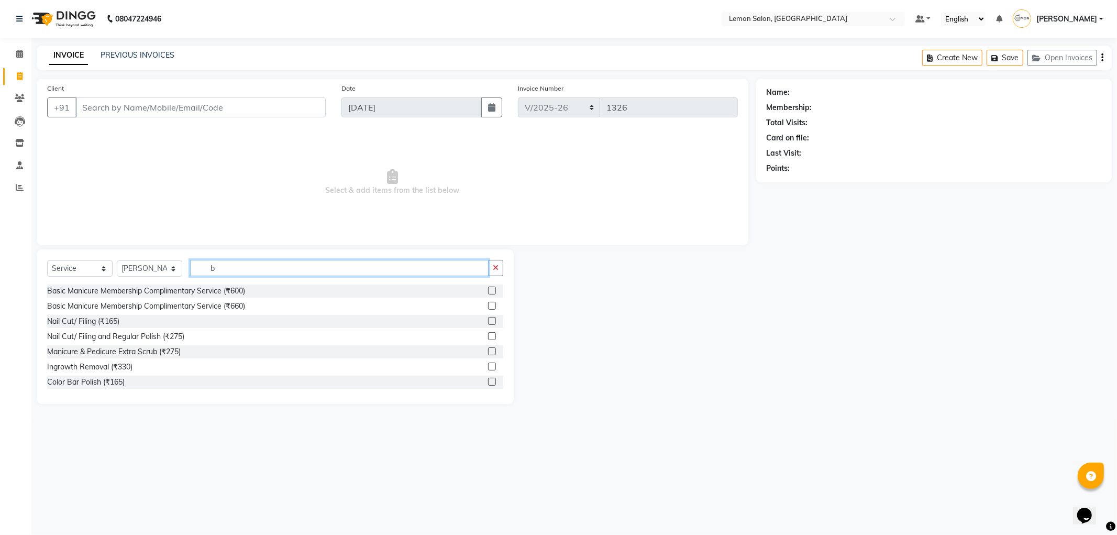
click at [227, 269] on input "b" at bounding box center [339, 268] width 298 height 16
type input "bea"
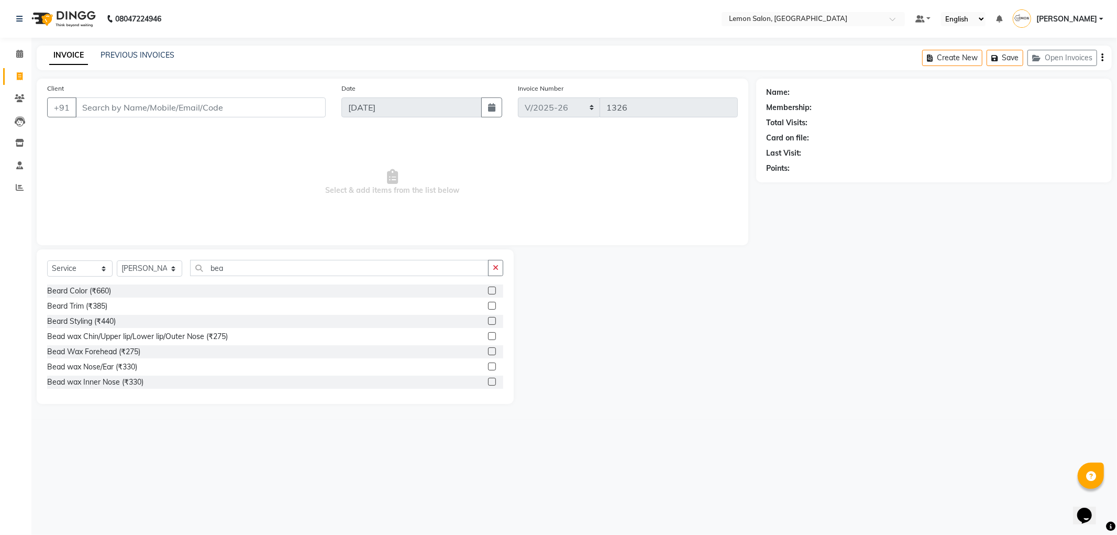
click at [488, 321] on label at bounding box center [492, 321] width 8 height 8
click at [488, 321] on input "checkbox" at bounding box center [491, 321] width 7 height 7
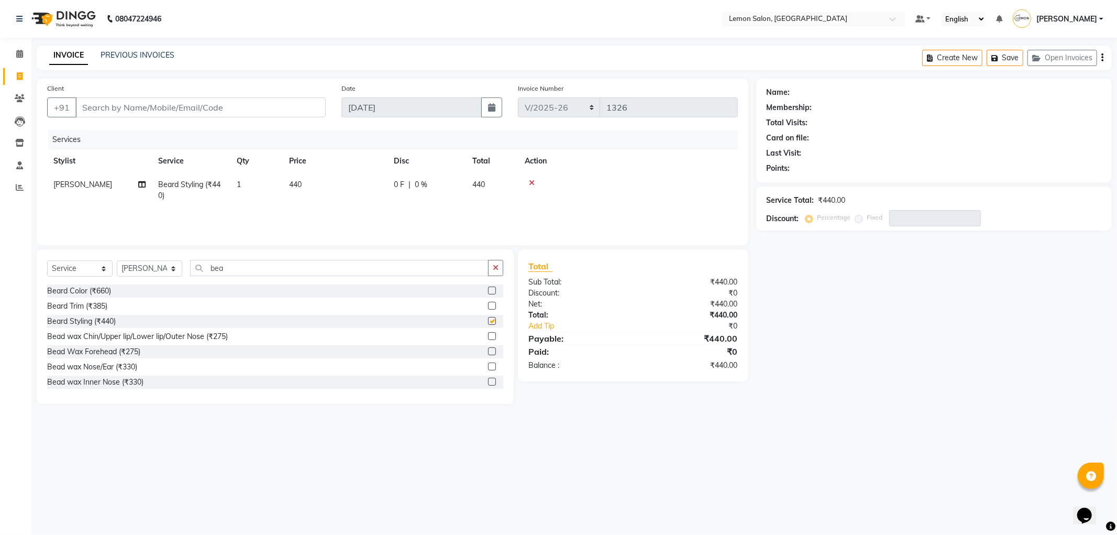
checkbox input "false"
click at [240, 273] on input "bea" at bounding box center [339, 268] width 298 height 16
click at [241, 273] on input "bea" at bounding box center [339, 268] width 298 height 16
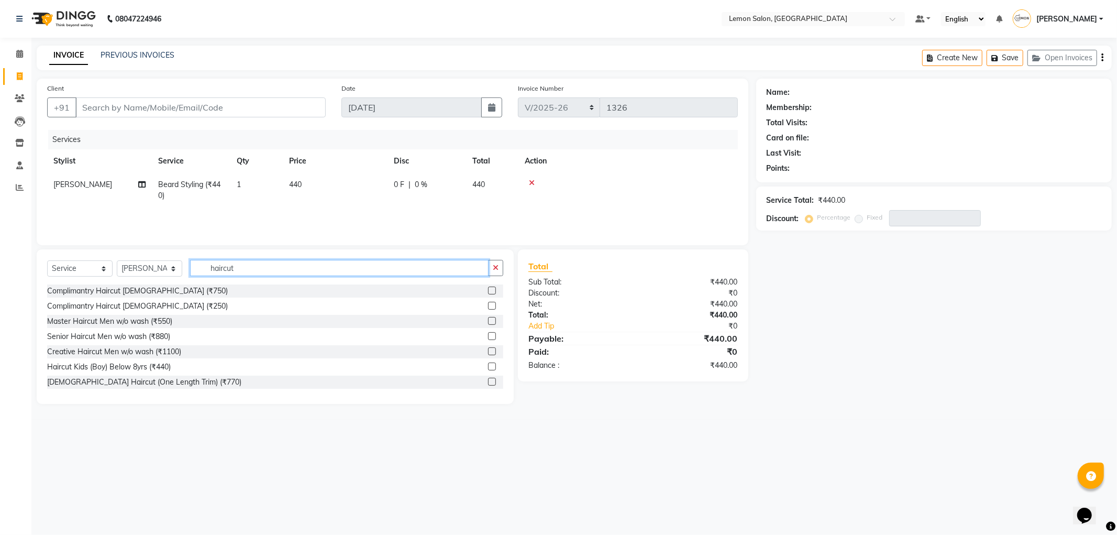
type input "haircut"
click at [258, 321] on div "Master Haircut Men w/o wash (₹550)" at bounding box center [275, 321] width 456 height 13
click at [488, 321] on label at bounding box center [492, 321] width 8 height 8
click at [488, 321] on input "checkbox" at bounding box center [491, 321] width 7 height 7
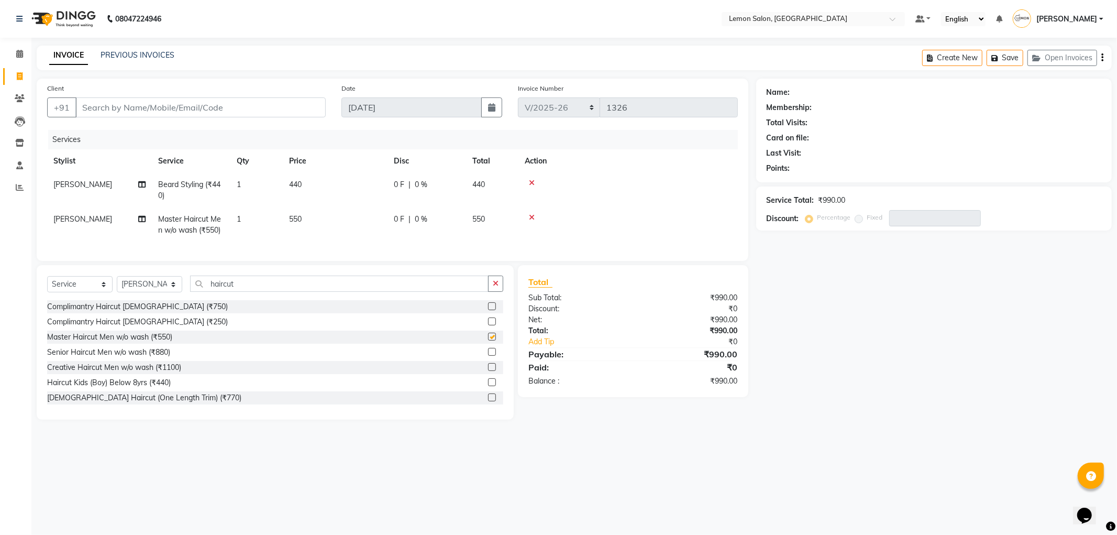
checkbox input "false"
click at [146, 108] on input "Client" at bounding box center [200, 107] width 250 height 20
type input "9"
type input "0"
type input "9769253728"
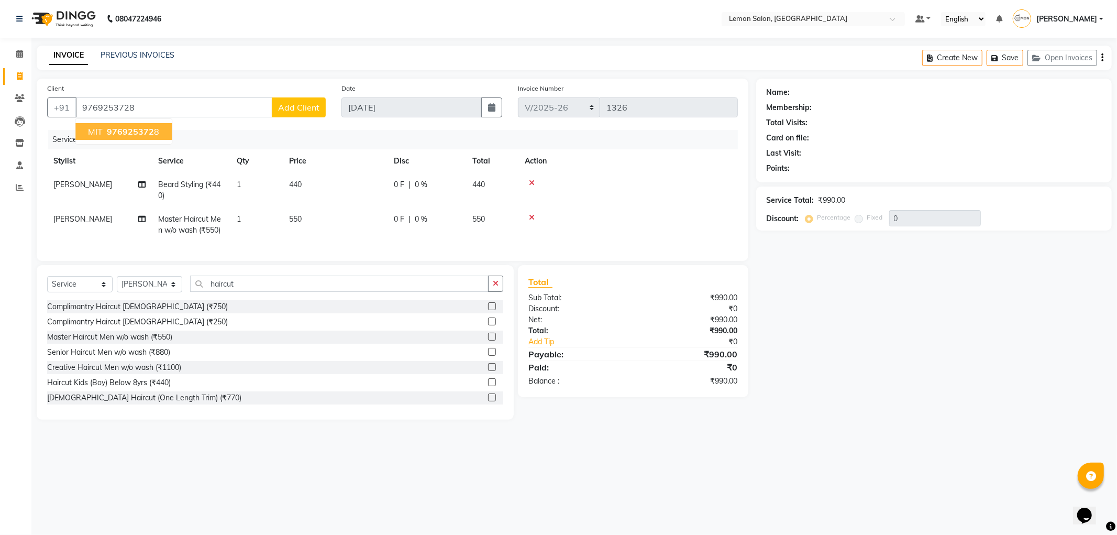
select select "1: Object"
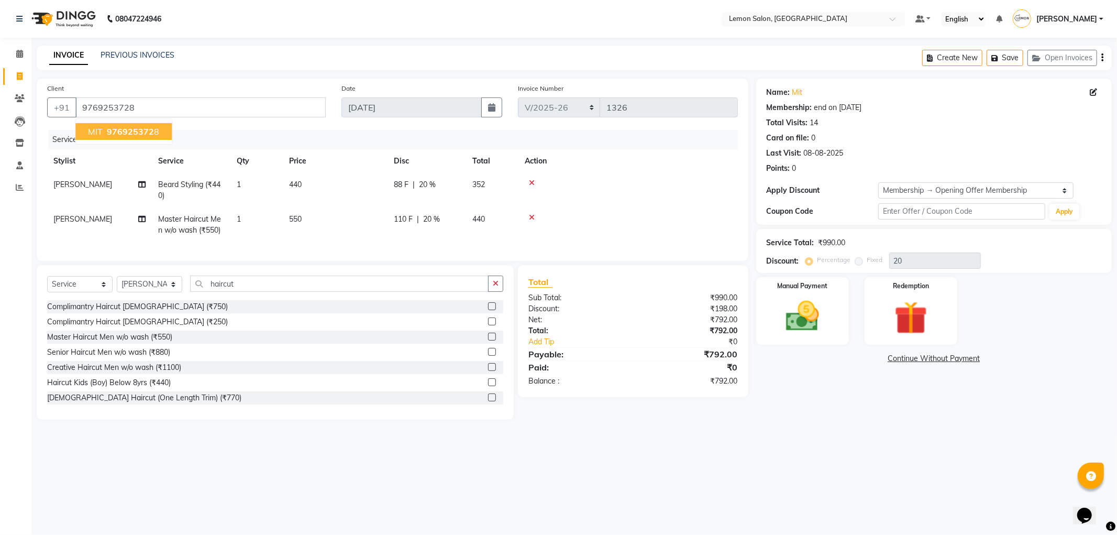
click at [147, 132] on span "976925372" at bounding box center [130, 131] width 47 height 10
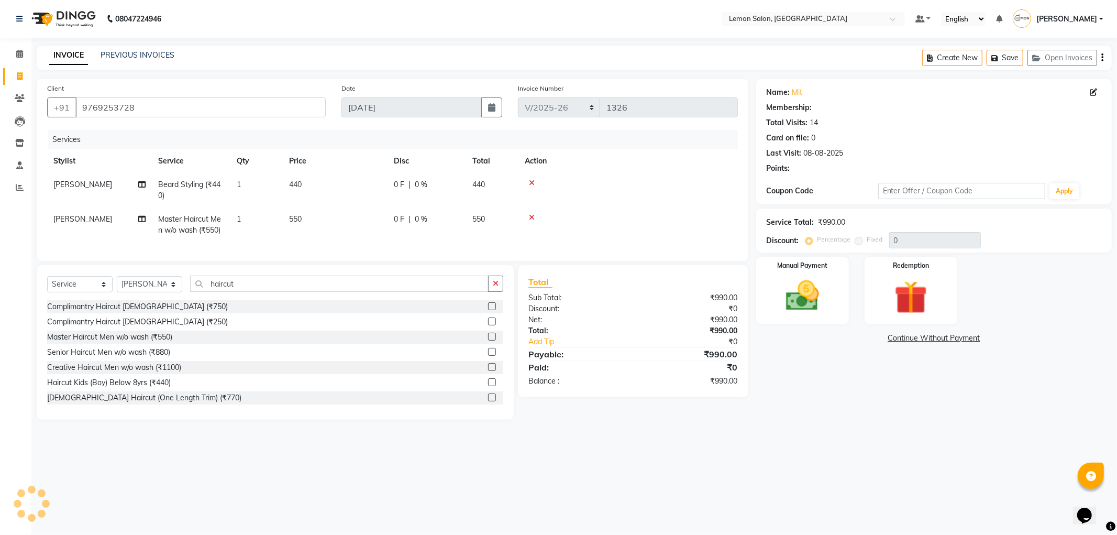
type input "20"
select select "1: Object"
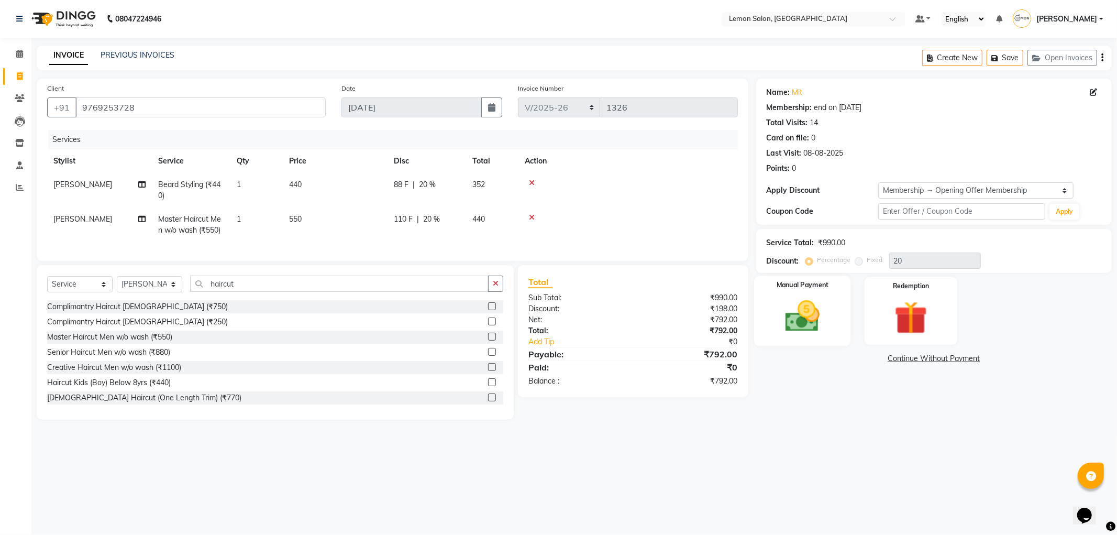
click at [800, 301] on img at bounding box center [803, 316] width 56 height 40
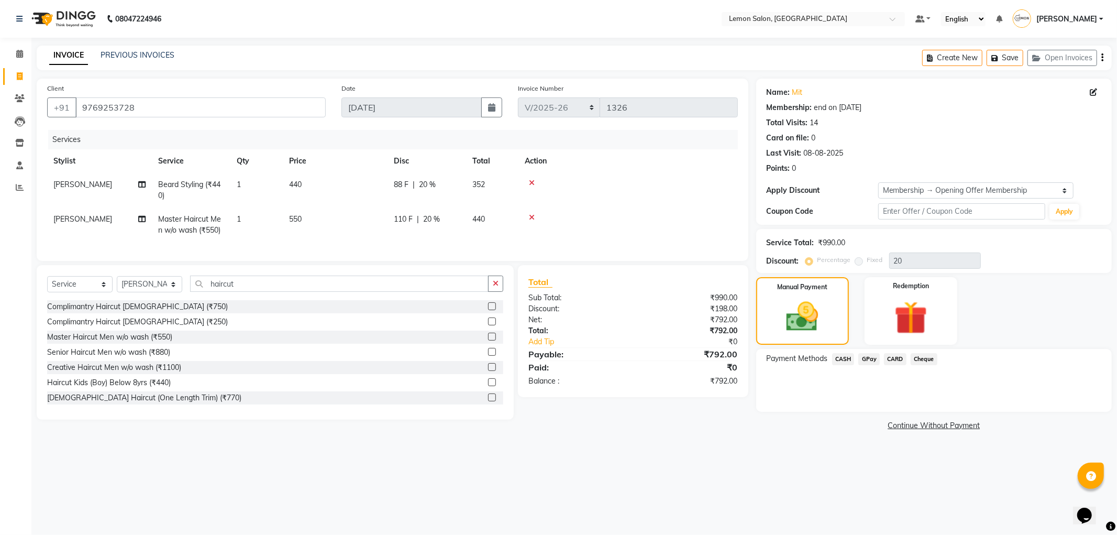
click at [898, 360] on span "CARD" at bounding box center [895, 359] width 23 height 12
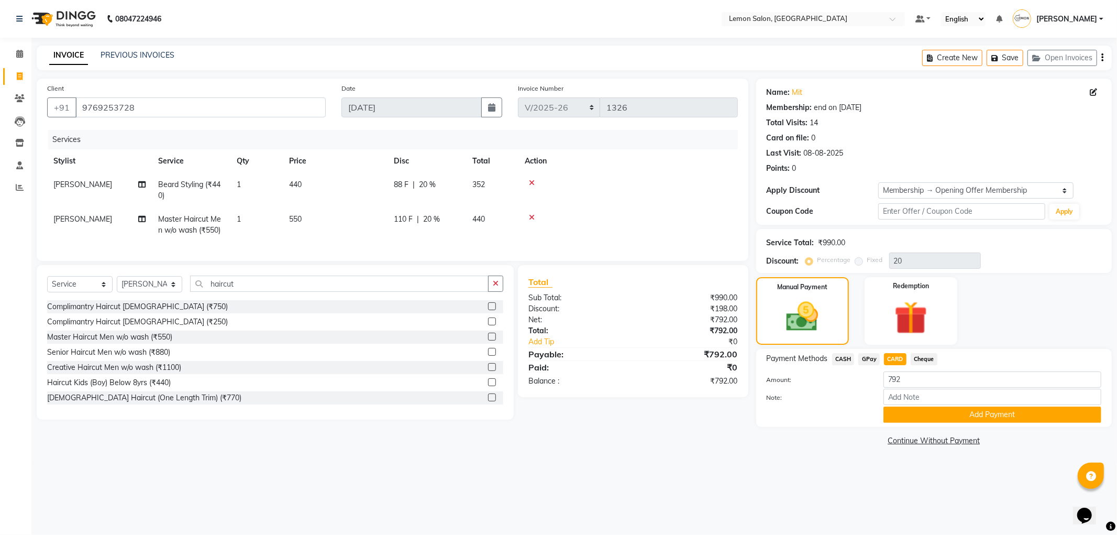
click at [928, 411] on button "Add Payment" at bounding box center [992, 414] width 218 height 16
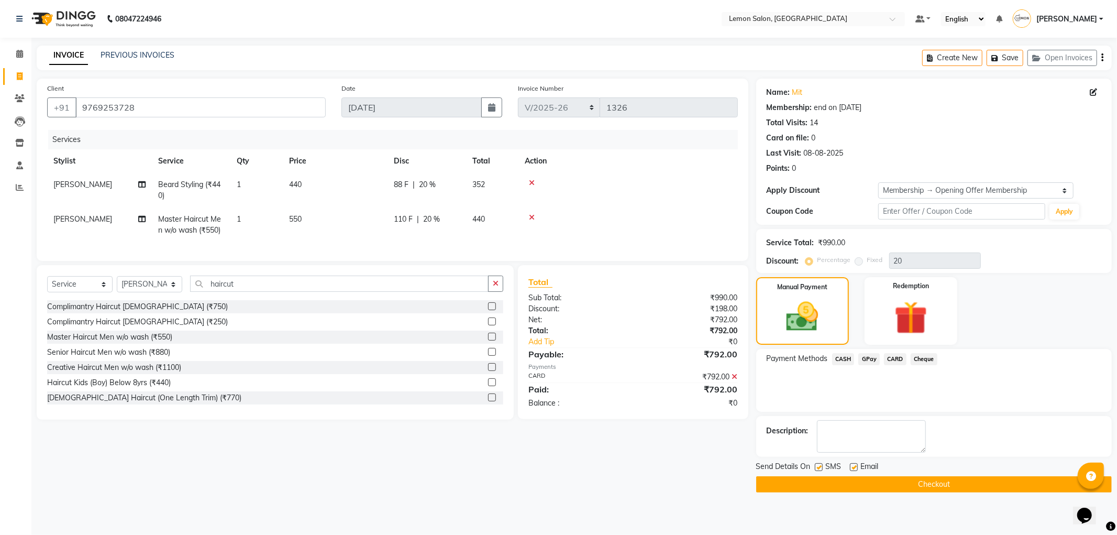
click at [856, 464] on label at bounding box center [854, 467] width 8 height 8
click at [856, 464] on input "checkbox" at bounding box center [853, 467] width 7 height 7
checkbox input "false"
click at [822, 470] on div "SMS" at bounding box center [832, 467] width 35 height 13
click at [815, 464] on label at bounding box center [819, 467] width 8 height 8
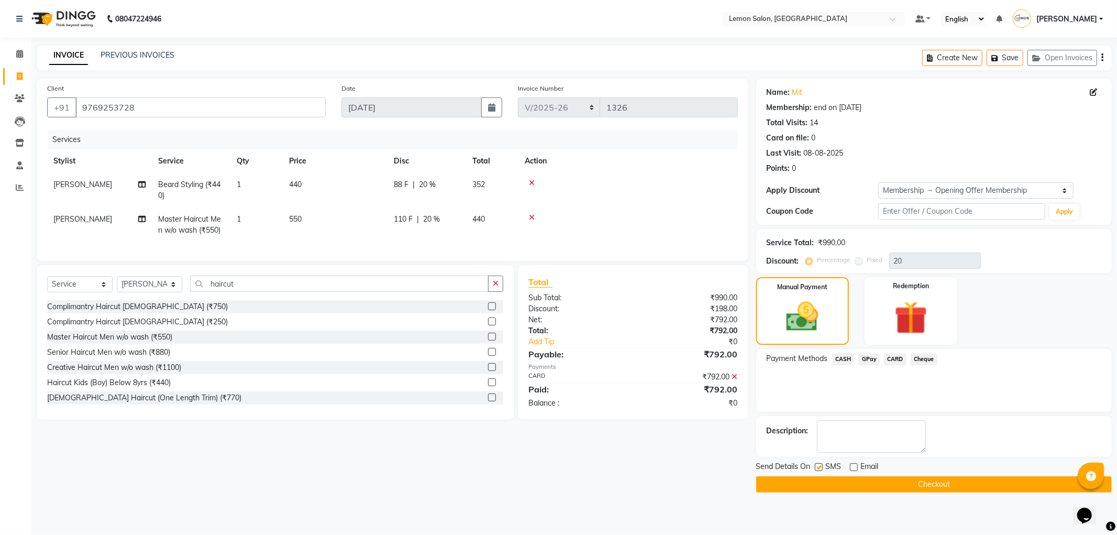
click at [815, 464] on input "checkbox" at bounding box center [818, 467] width 7 height 7
checkbox input "false"
click at [826, 476] on button "Checkout" at bounding box center [934, 484] width 356 height 16
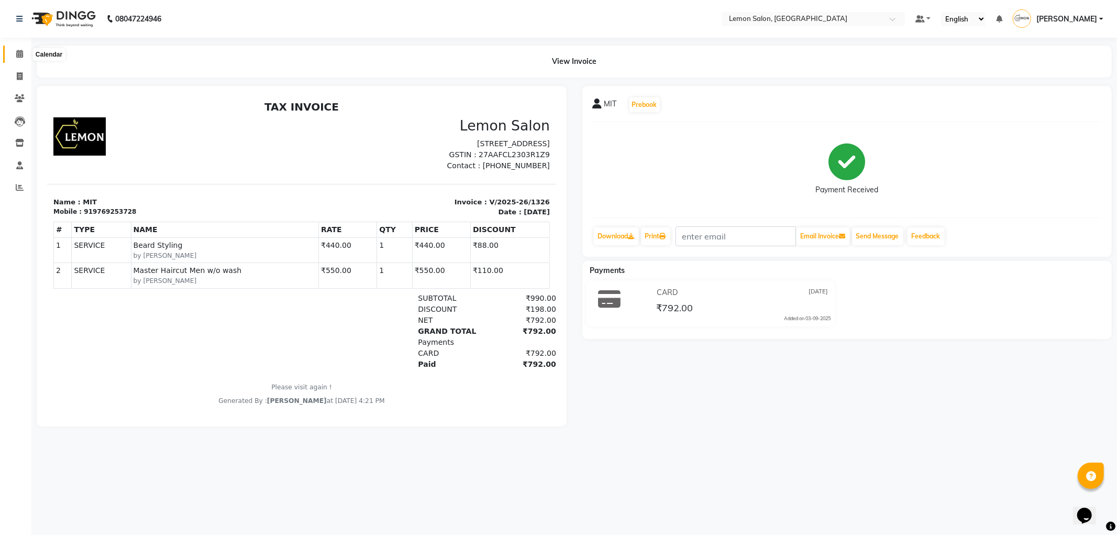
click at [10, 54] on span at bounding box center [19, 54] width 18 height 12
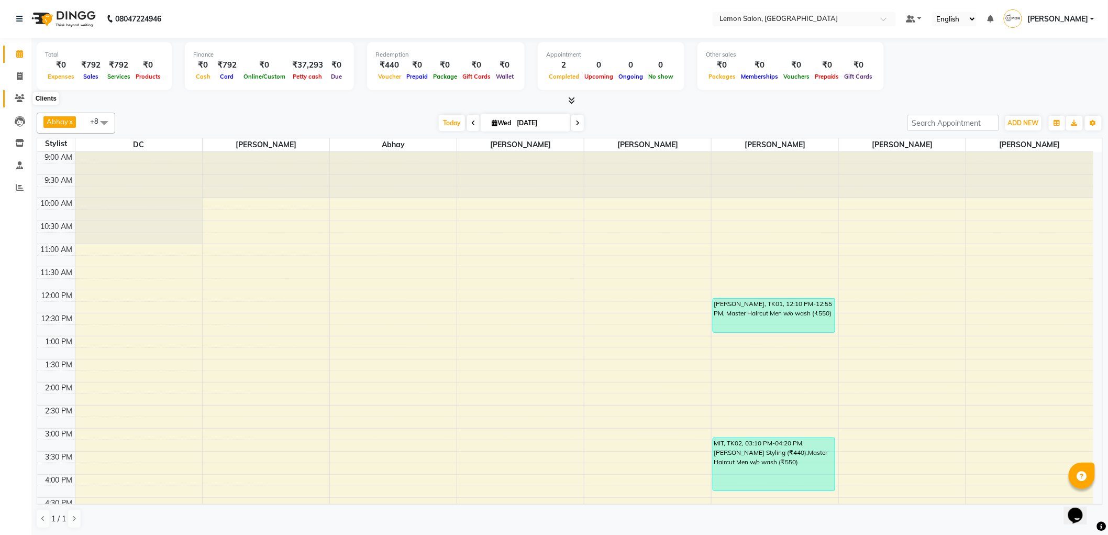
click at [12, 101] on span at bounding box center [19, 99] width 18 height 12
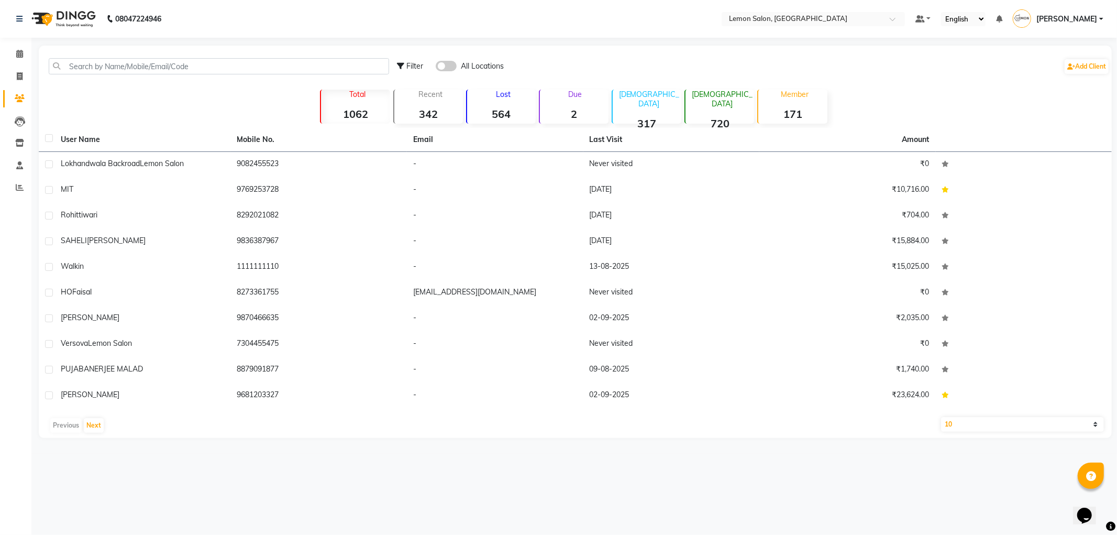
click at [102, 57] on div "Filter All Locations Add Client" at bounding box center [575, 66] width 1069 height 33
click at [103, 58] on input "text" at bounding box center [219, 66] width 340 height 16
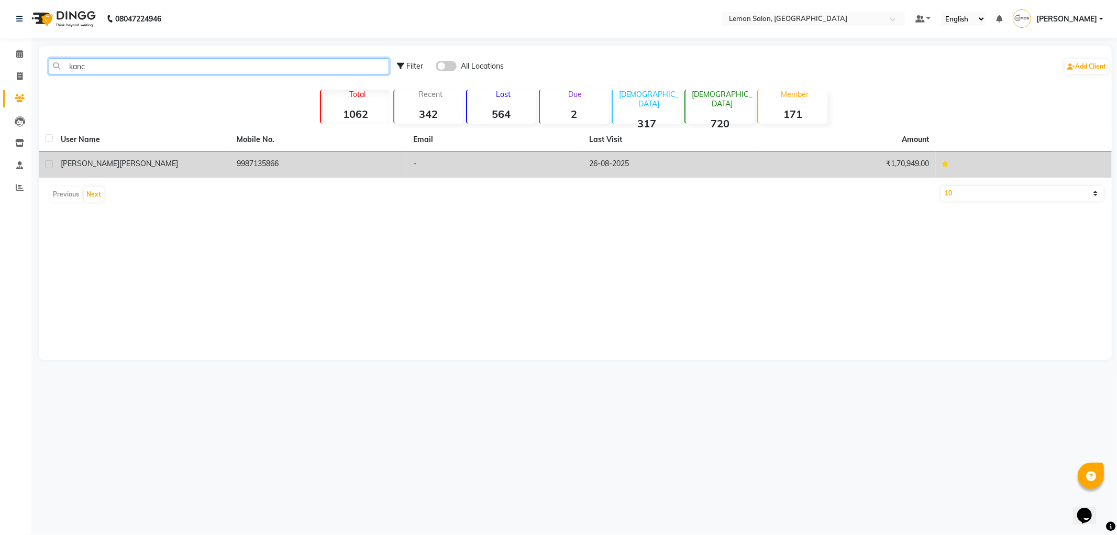
type input "kanc"
click at [92, 157] on td "[PERSON_NAME]" at bounding box center [142, 165] width 176 height 26
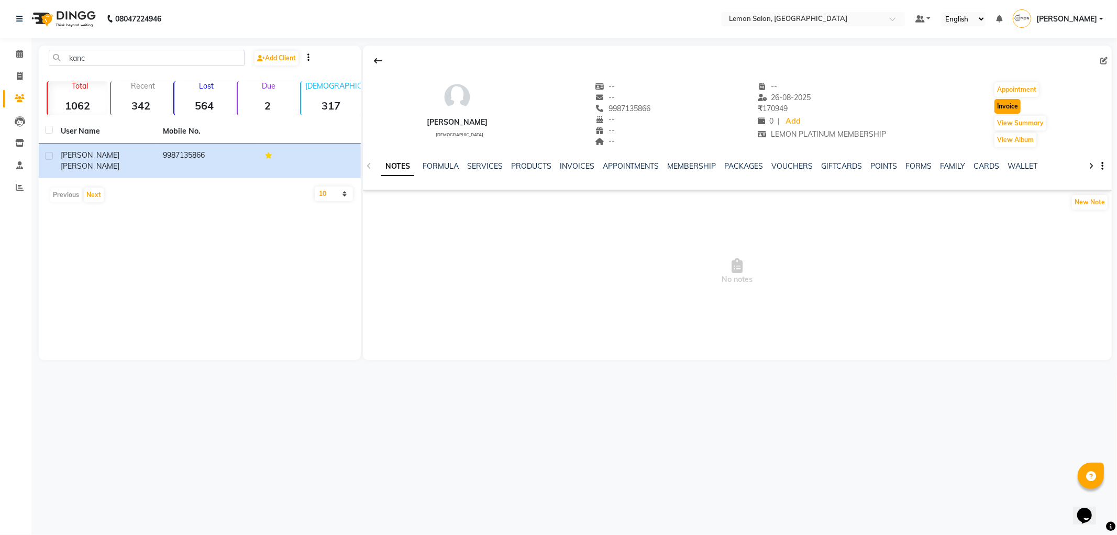
click at [1004, 107] on button "Invoice" at bounding box center [1007, 106] width 26 height 15
select select "561"
select select "service"
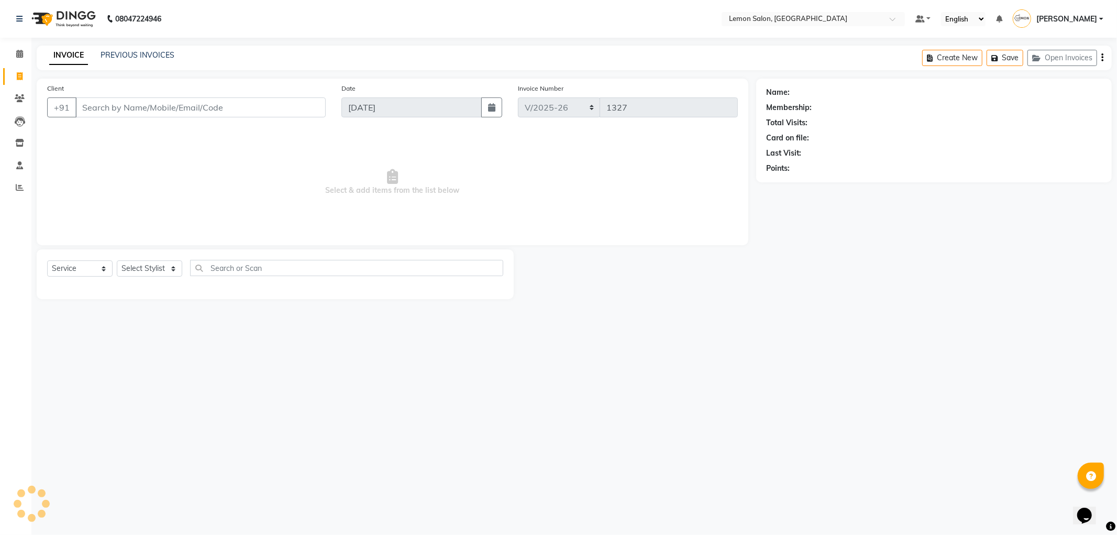
click at [140, 278] on div "Select Service Product Membership Package Voucher Prepaid Gift Card Select Styl…" at bounding box center [275, 272] width 456 height 25
click at [140, 272] on select "Select Stylist" at bounding box center [149, 268] width 65 height 16
type input "9987135866"
select select "1: Object"
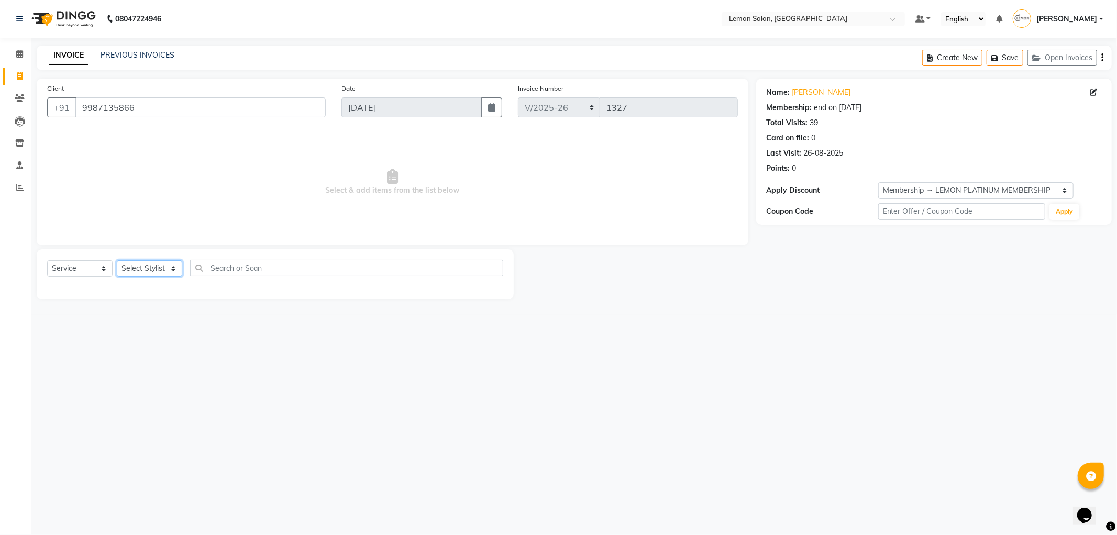
select select "46390"
click at [117, 261] on select "Select Stylist [PERSON_NAME] [PERSON_NAME] [PERSON_NAME] DC [PERSON_NAME] [PERS…" at bounding box center [149, 268] width 65 height 16
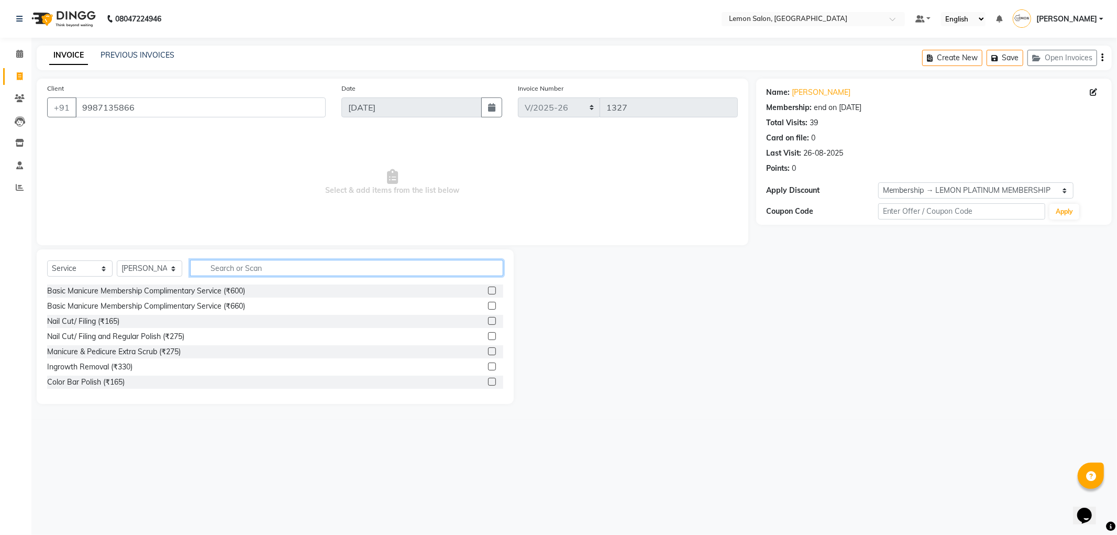
click at [245, 273] on input "text" at bounding box center [346, 268] width 313 height 16
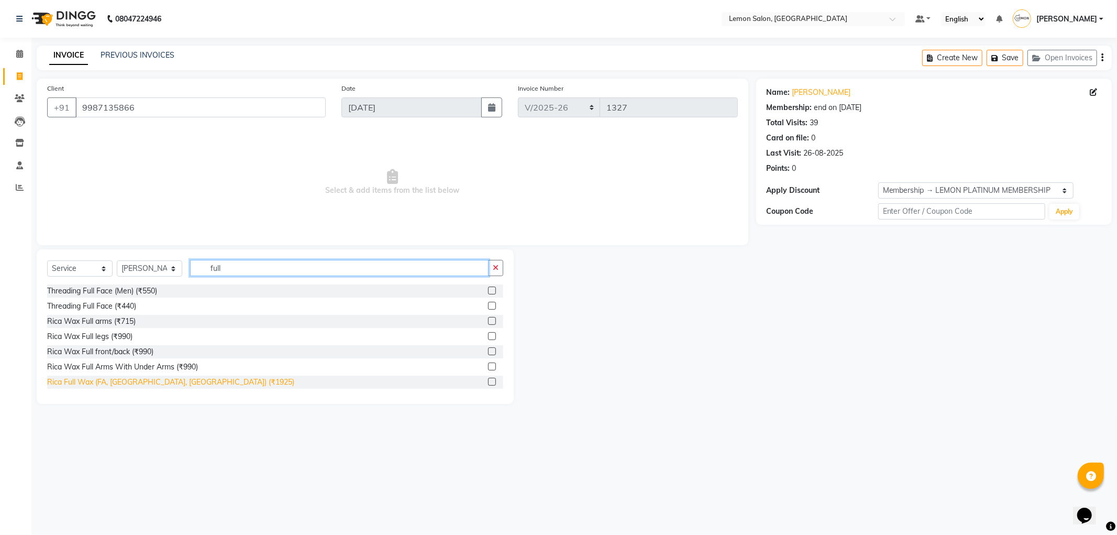
type input "full"
click at [158, 380] on div "Rica Full Wax (FA, [GEOGRAPHIC_DATA], [GEOGRAPHIC_DATA]) (₹1925)" at bounding box center [170, 382] width 247 height 11
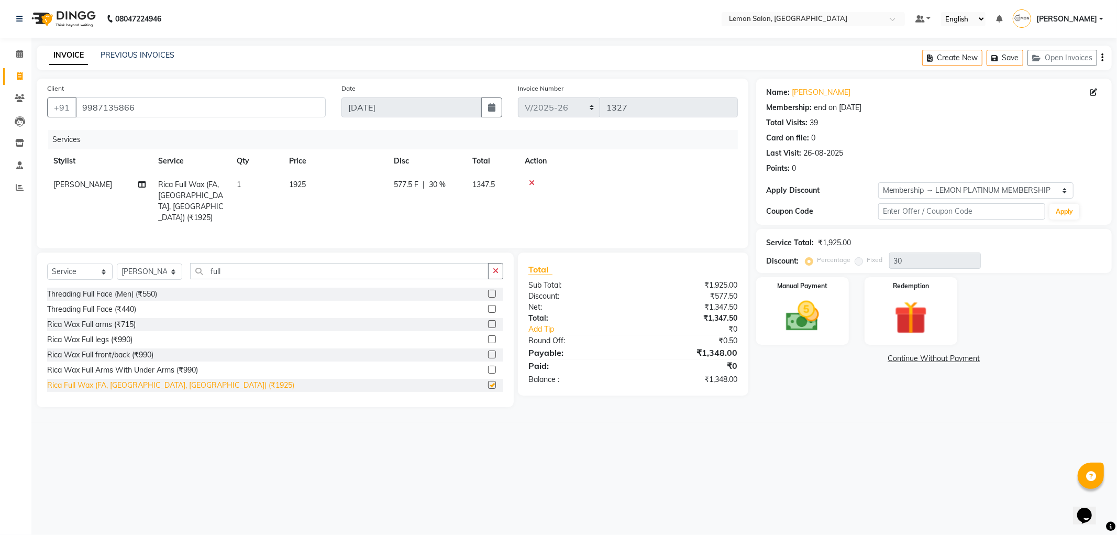
checkbox input "false"
click at [165, 272] on select "Select Stylist [PERSON_NAME] [PERSON_NAME] [PERSON_NAME] DC [PERSON_NAME] [PERS…" at bounding box center [149, 271] width 65 height 16
select select "60399"
click at [117, 263] on select "Select Stylist [PERSON_NAME] [PERSON_NAME] [PERSON_NAME] DC [PERSON_NAME] [PERS…" at bounding box center [149, 271] width 65 height 16
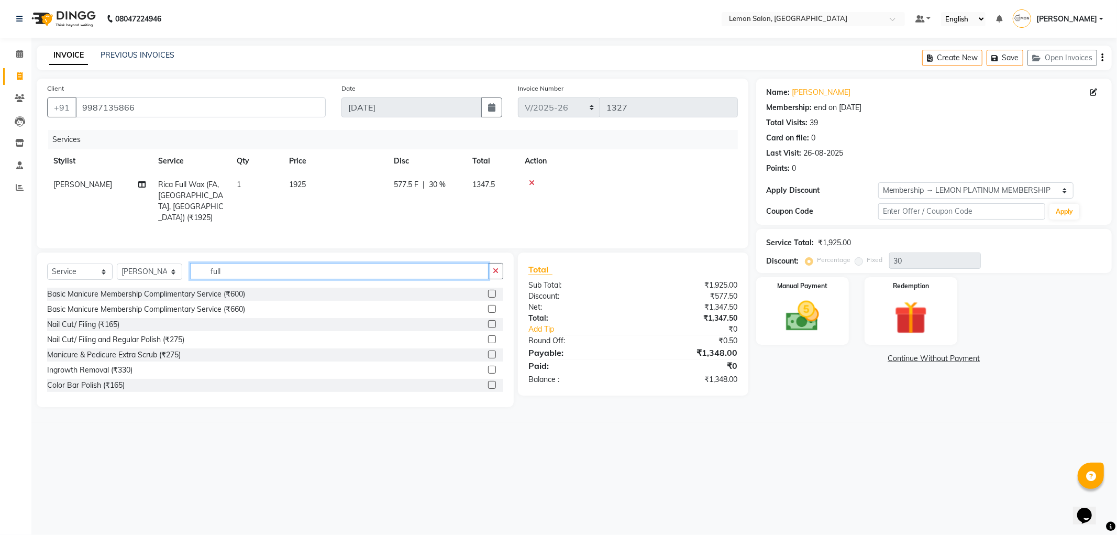
click at [250, 266] on input "full" at bounding box center [339, 271] width 298 height 16
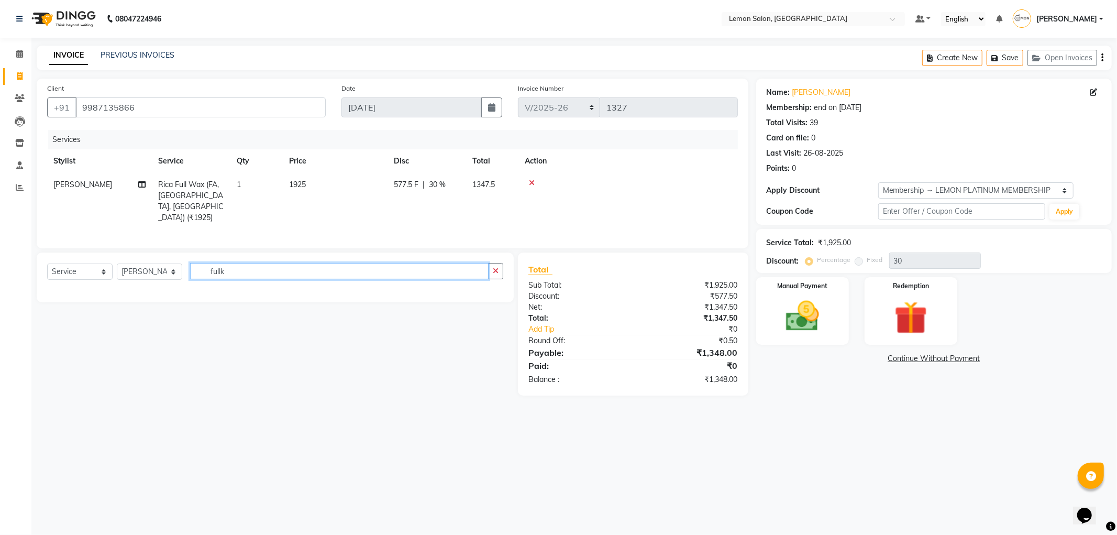
click at [250, 266] on input "fullk" at bounding box center [339, 271] width 298 height 16
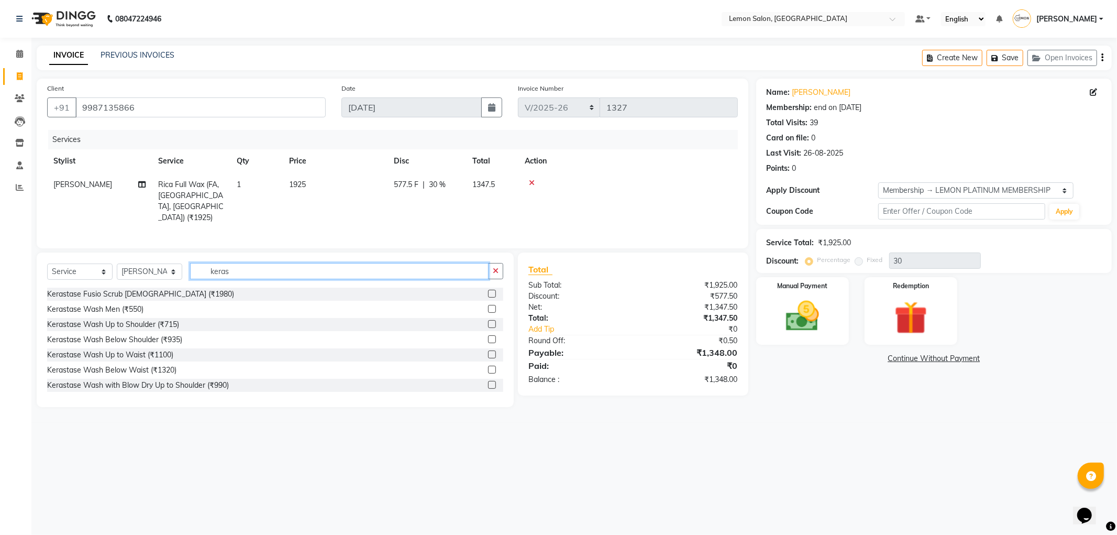
type input "keras"
drag, startPoint x: 159, startPoint y: 330, endPoint x: 156, endPoint y: 337, distance: 7.3
click at [156, 337] on div "Kerastase Wash Below Shoulder (₹935)" at bounding box center [275, 339] width 456 height 13
click at [156, 337] on div "Kerastase Wash Below Shoulder (₹935)" at bounding box center [114, 339] width 135 height 11
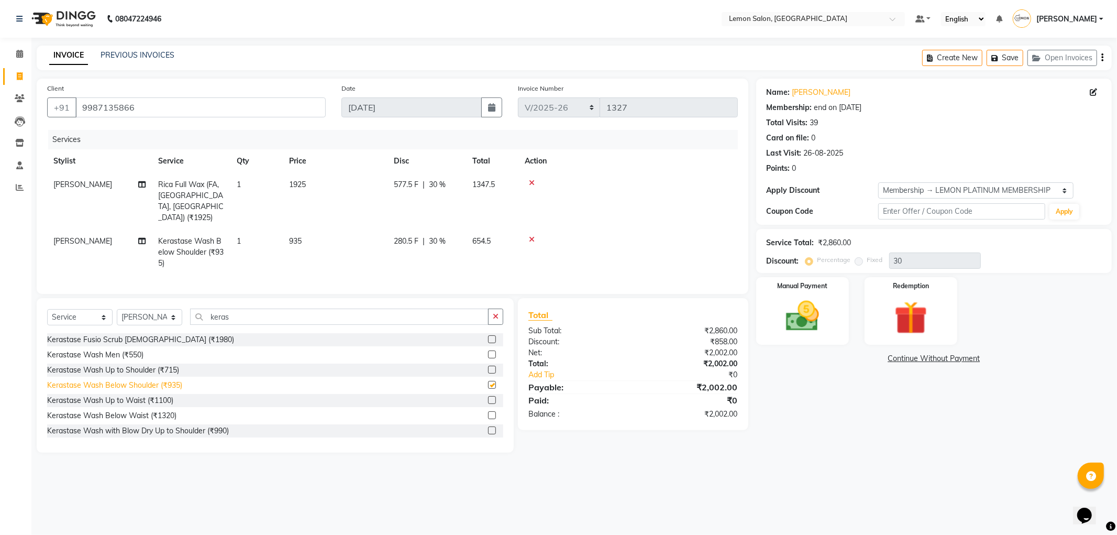
checkbox input "false"
click at [812, 310] on img at bounding box center [803, 316] width 56 height 40
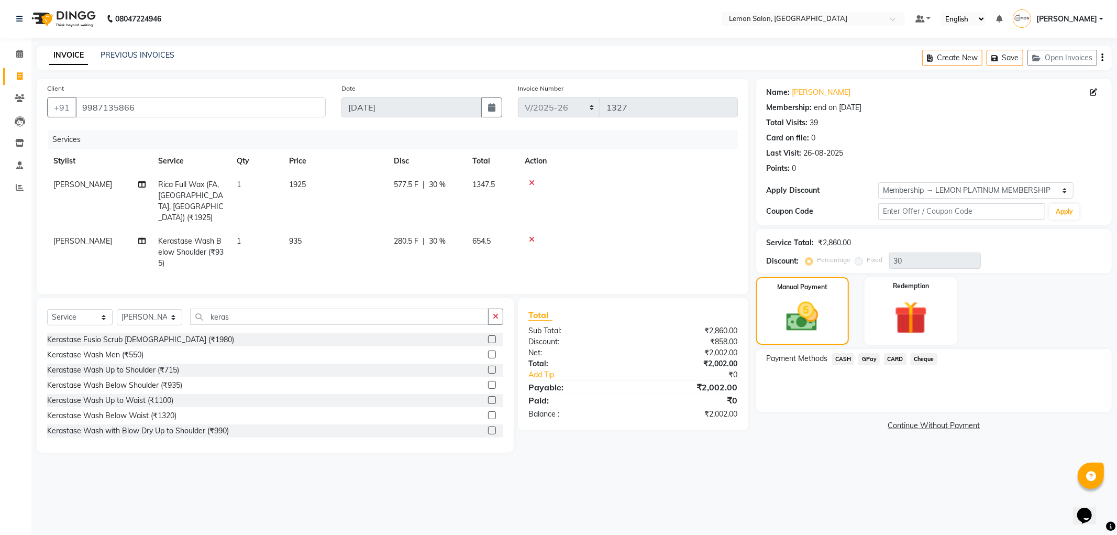
click at [849, 360] on span "CASH" at bounding box center [843, 359] width 23 height 12
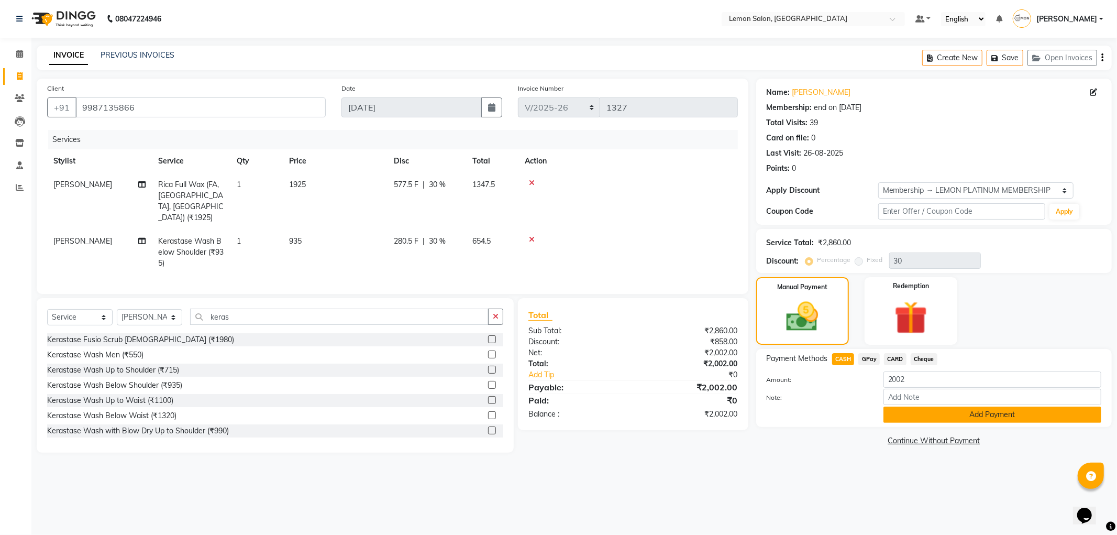
click at [974, 411] on button "Add Payment" at bounding box center [992, 414] width 218 height 16
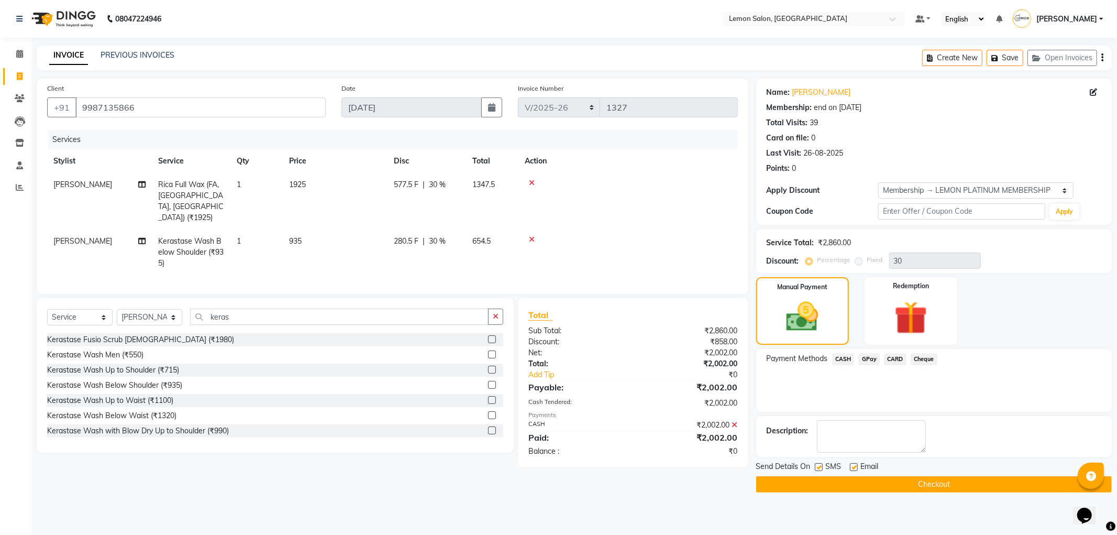
click at [854, 464] on label at bounding box center [854, 467] width 8 height 8
click at [854, 464] on input "checkbox" at bounding box center [853, 467] width 7 height 7
checkbox input "false"
click at [819, 463] on label at bounding box center [819, 467] width 8 height 8
click at [819, 464] on input "checkbox" at bounding box center [818, 467] width 7 height 7
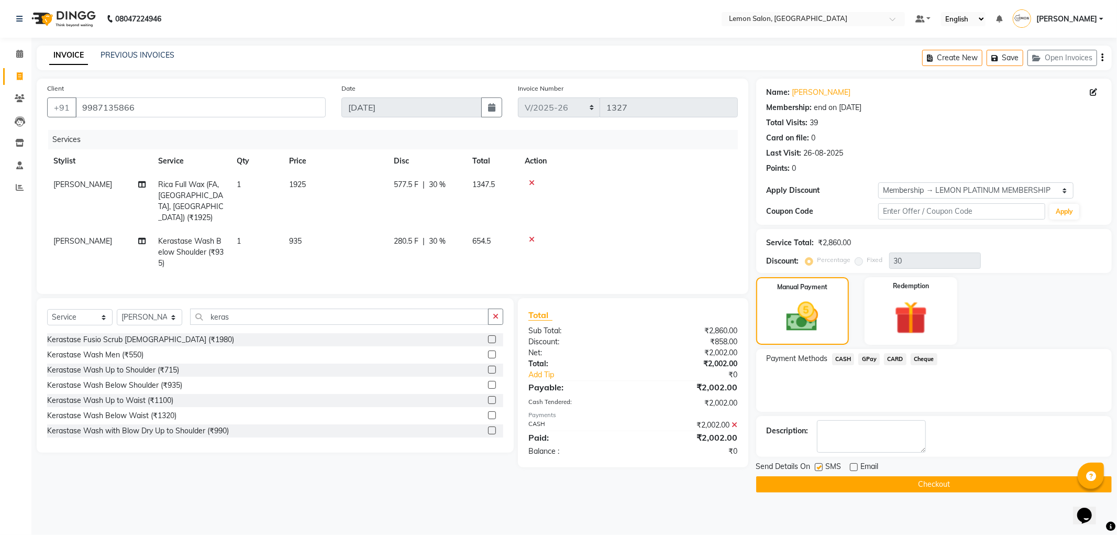
checkbox input "false"
click at [794, 478] on button "Checkout" at bounding box center [934, 484] width 356 height 16
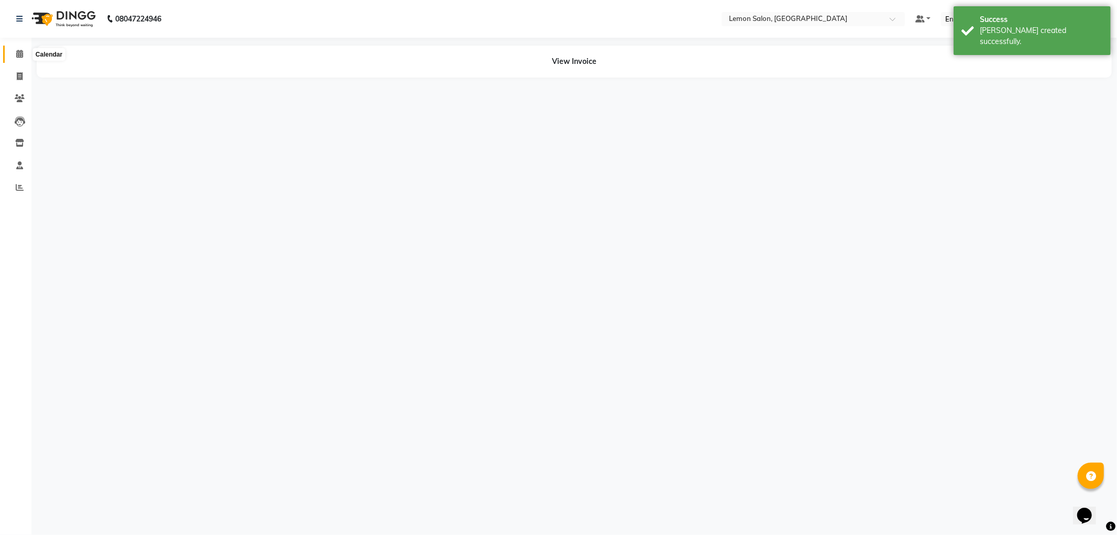
click at [23, 58] on span at bounding box center [19, 54] width 18 height 12
